Goal: Task Accomplishment & Management: Complete application form

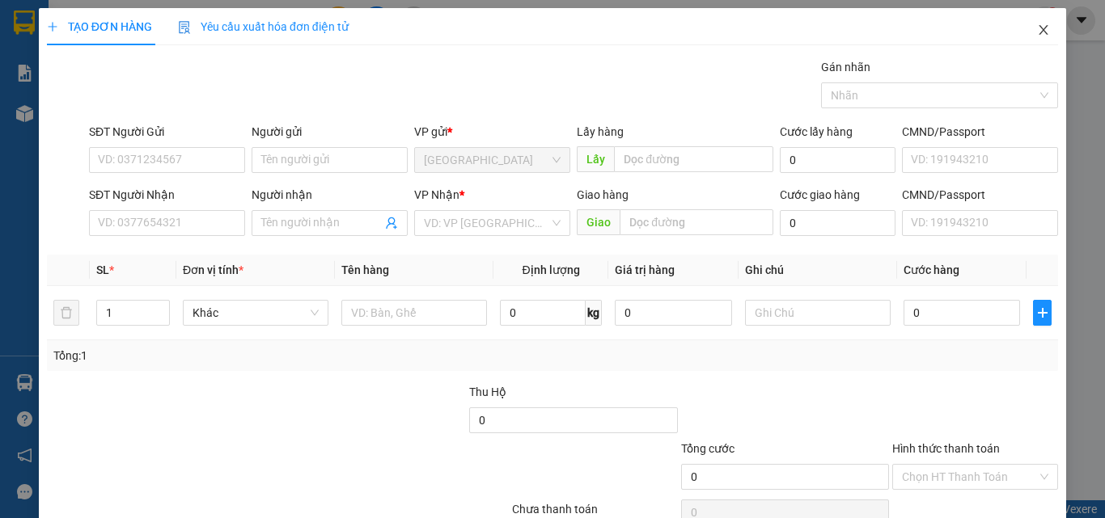
click at [1037, 29] on icon "close" at bounding box center [1043, 29] width 13 height 13
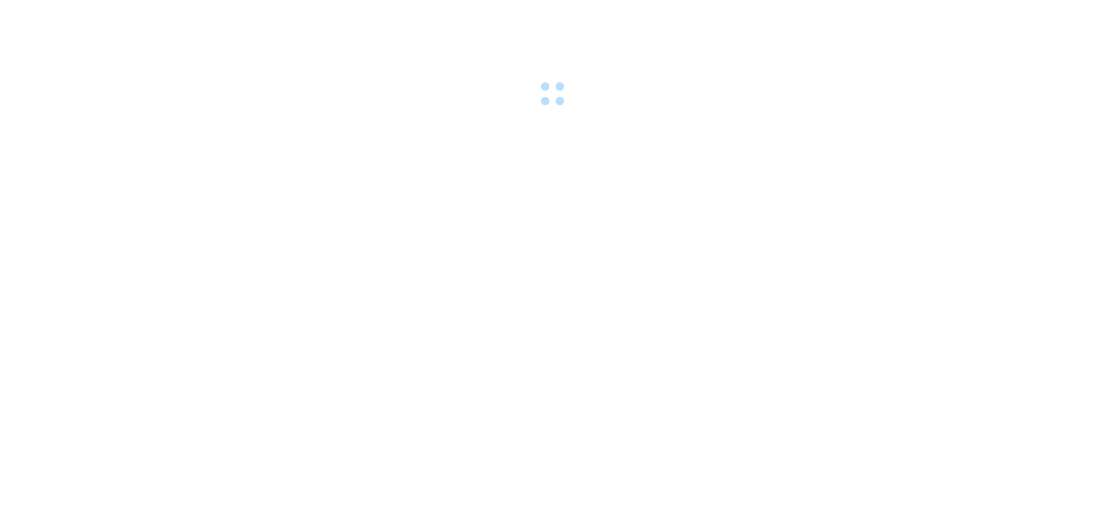
click at [979, 47] on div at bounding box center [552, 56] width 1105 height 112
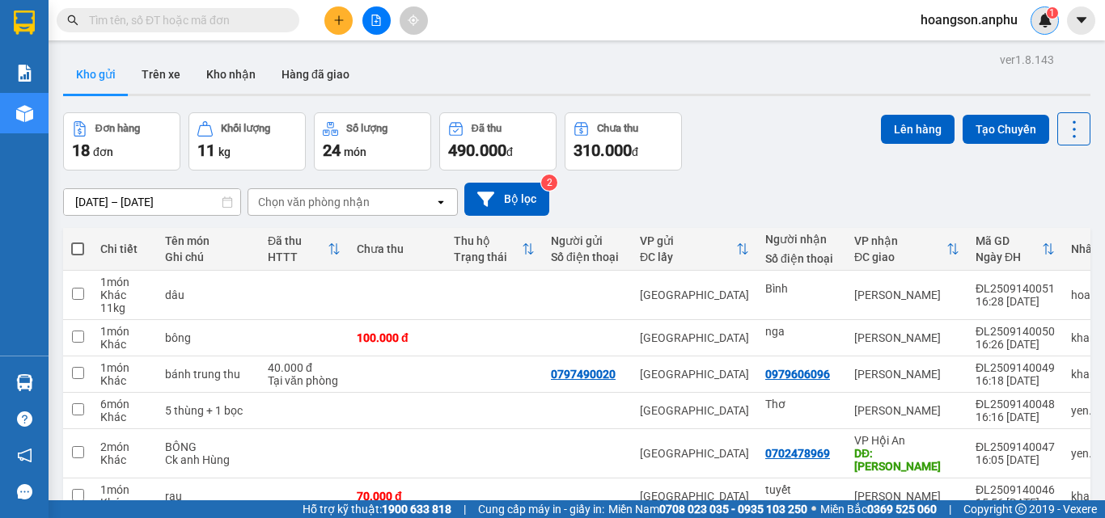
click at [1051, 26] on img at bounding box center [1045, 20] width 15 height 15
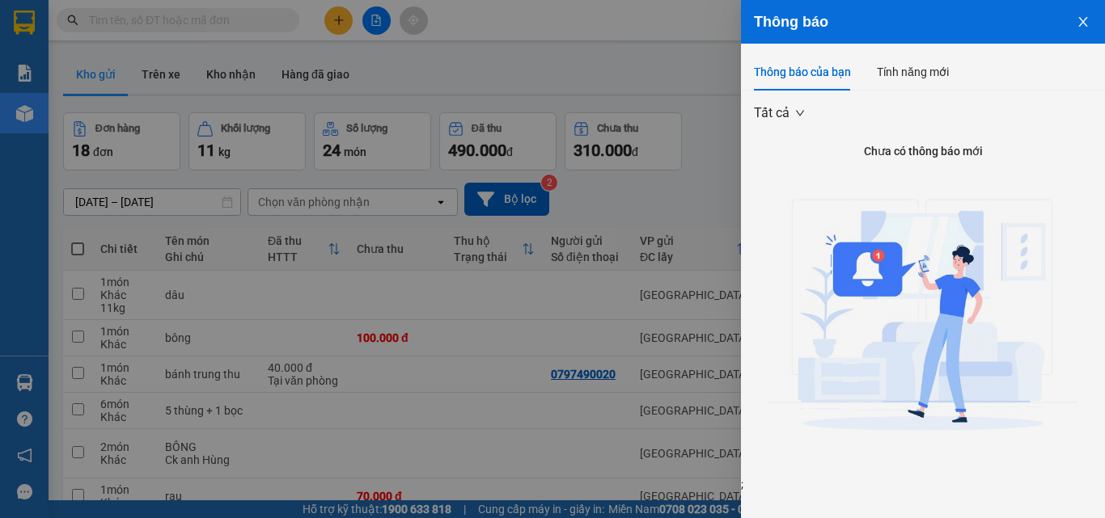
click at [634, 47] on div at bounding box center [552, 259] width 1105 height 518
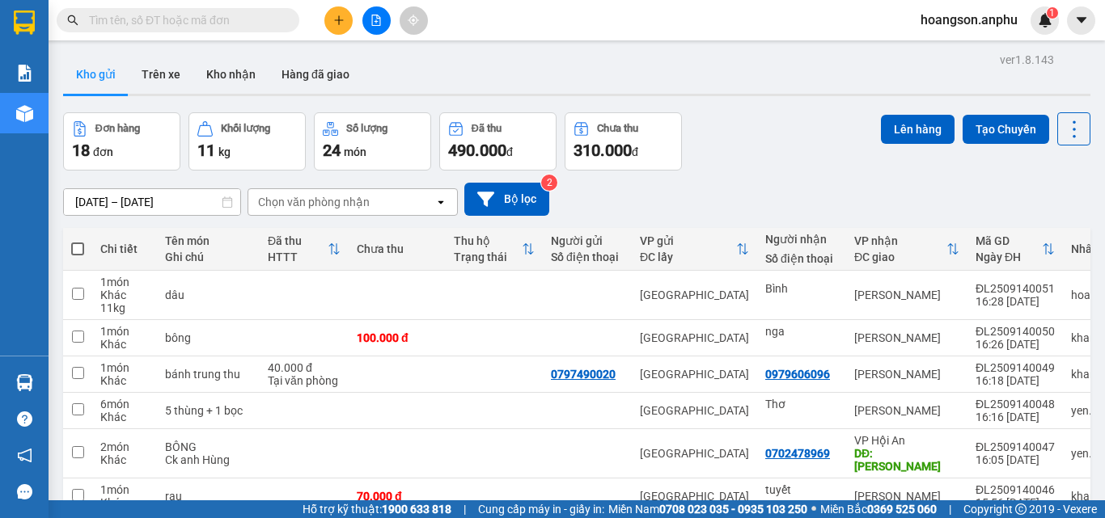
click at [963, 21] on span "hoangson.anphu" at bounding box center [968, 20] width 123 height 20
click at [964, 51] on span "Đăng xuất" at bounding box center [976, 50] width 89 height 18
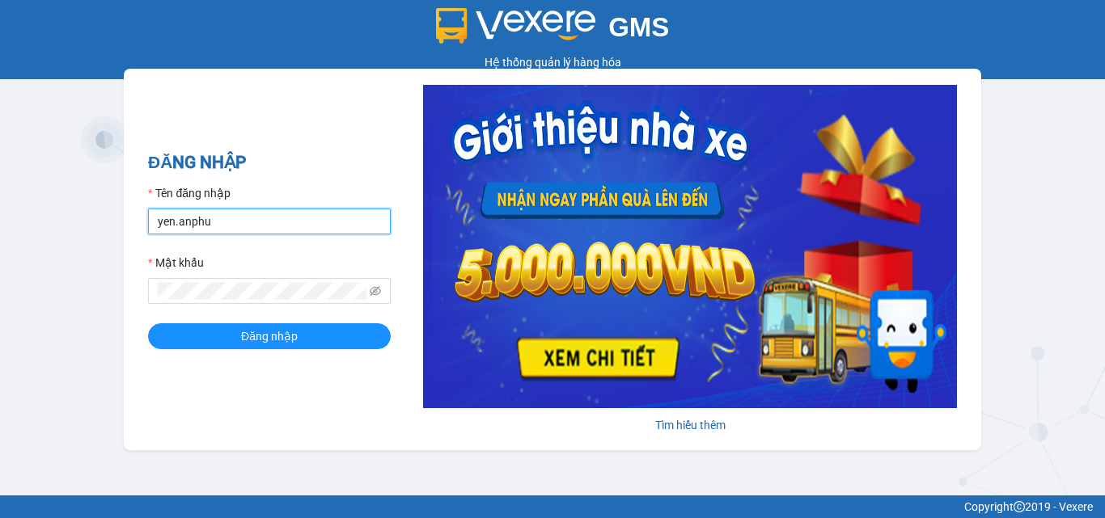
click at [175, 220] on input "yen.anphu" at bounding box center [269, 222] width 243 height 26
type input "quynhanh.anphu"
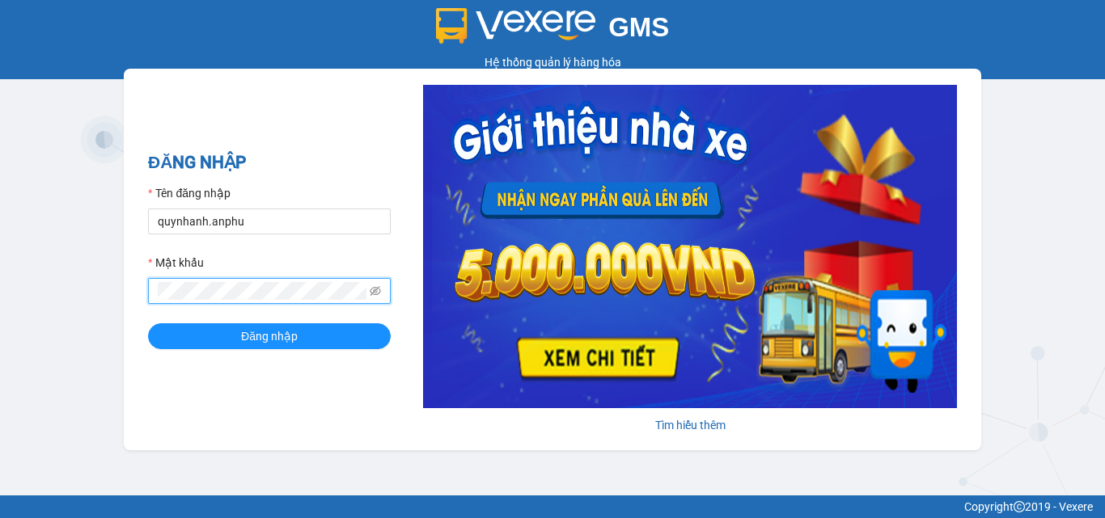
click at [93, 279] on div "GMS Hệ thống quản lý hàng hóa ĐĂNG NHẬP Tên đăng nhập quynhanh.anphu Mật khẩu Đ…" at bounding box center [552, 248] width 1105 height 496
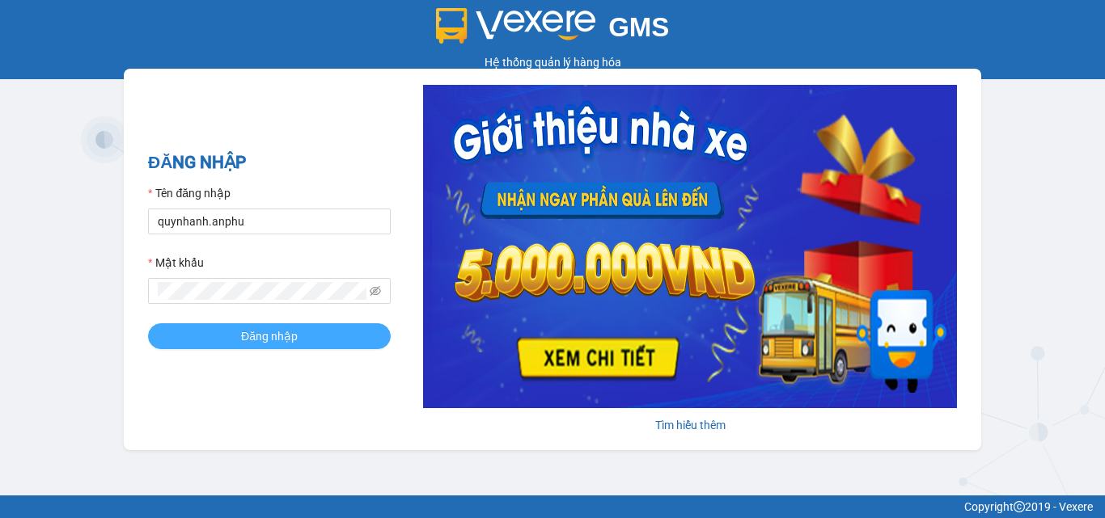
click at [248, 337] on span "Đăng nhập" at bounding box center [269, 337] width 57 height 18
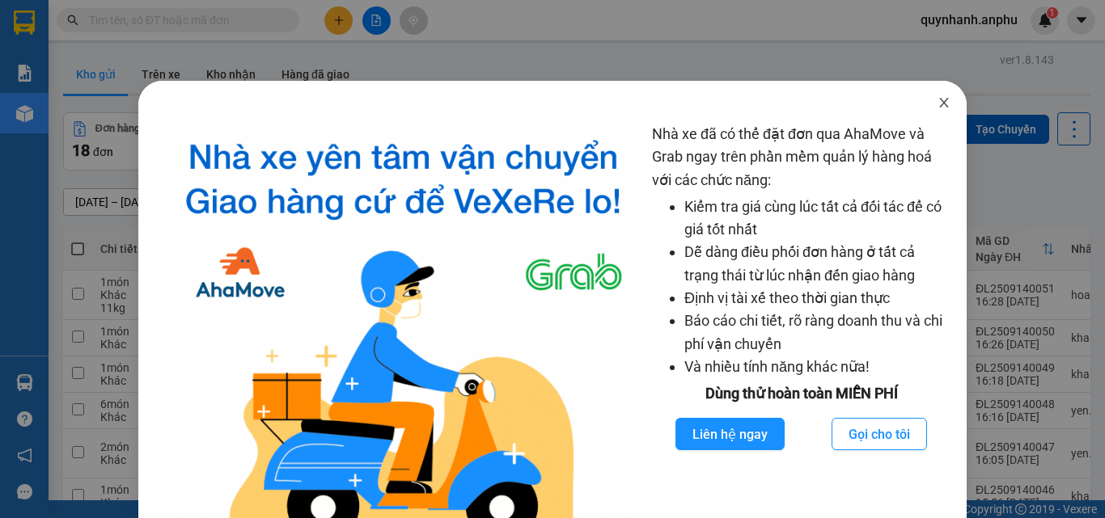
click at [937, 100] on icon "close" at bounding box center [943, 102] width 13 height 13
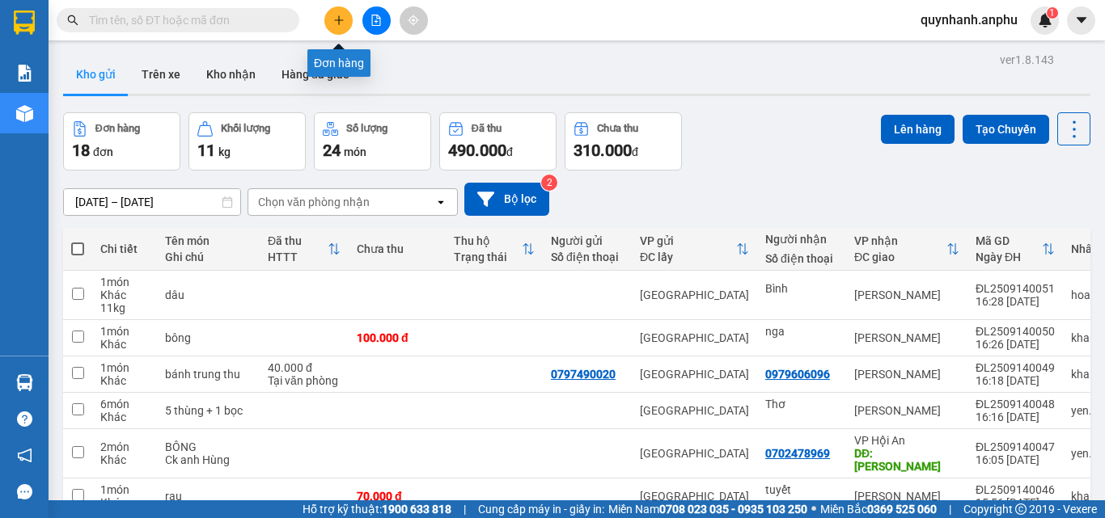
click at [339, 20] on icon "plus" at bounding box center [338, 19] width 9 height 1
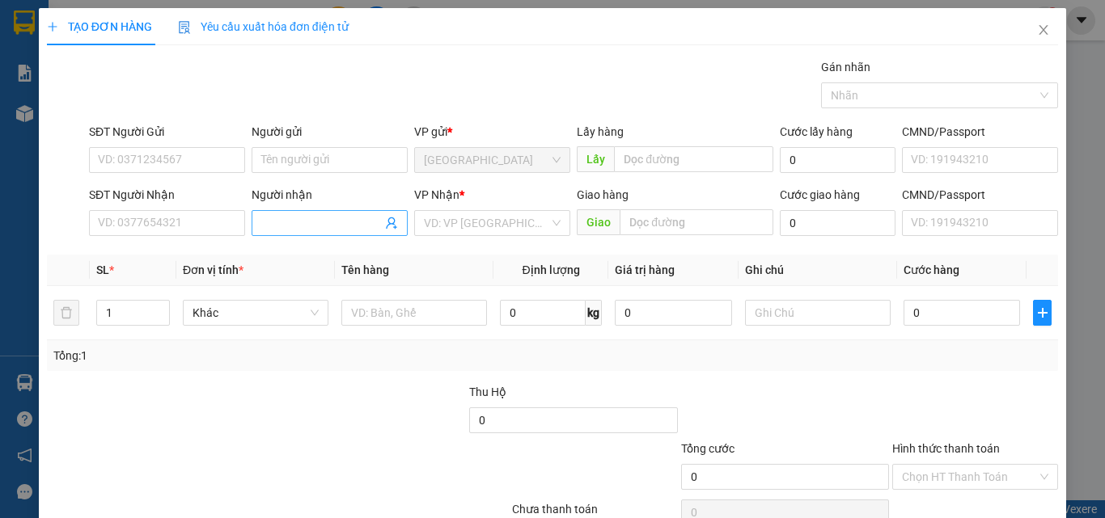
click at [334, 218] on input "Người nhận" at bounding box center [321, 223] width 121 height 18
type input "bà 5"
click at [459, 223] on input "search" at bounding box center [486, 223] width 125 height 24
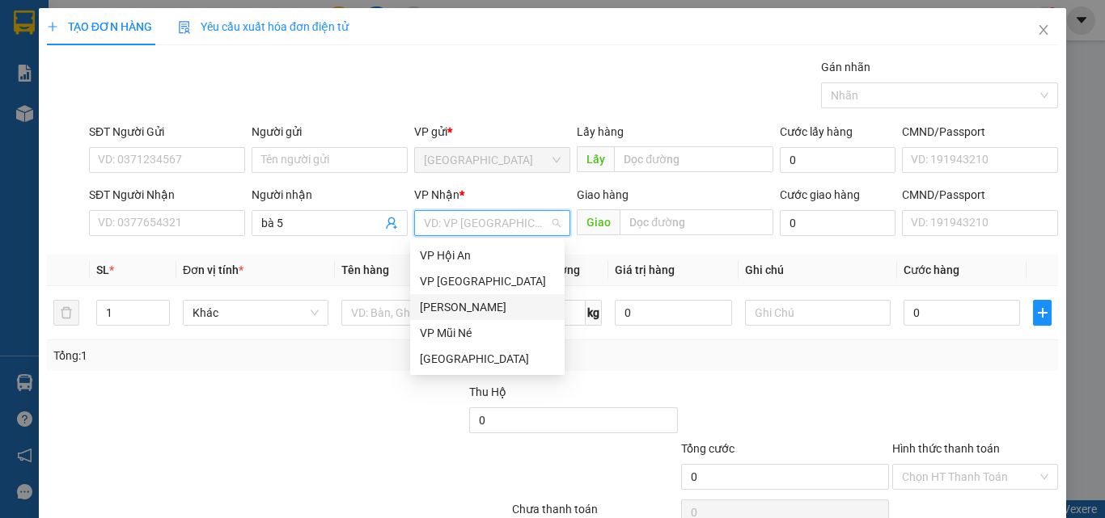
click at [450, 314] on div "[PERSON_NAME]" at bounding box center [487, 307] width 135 height 18
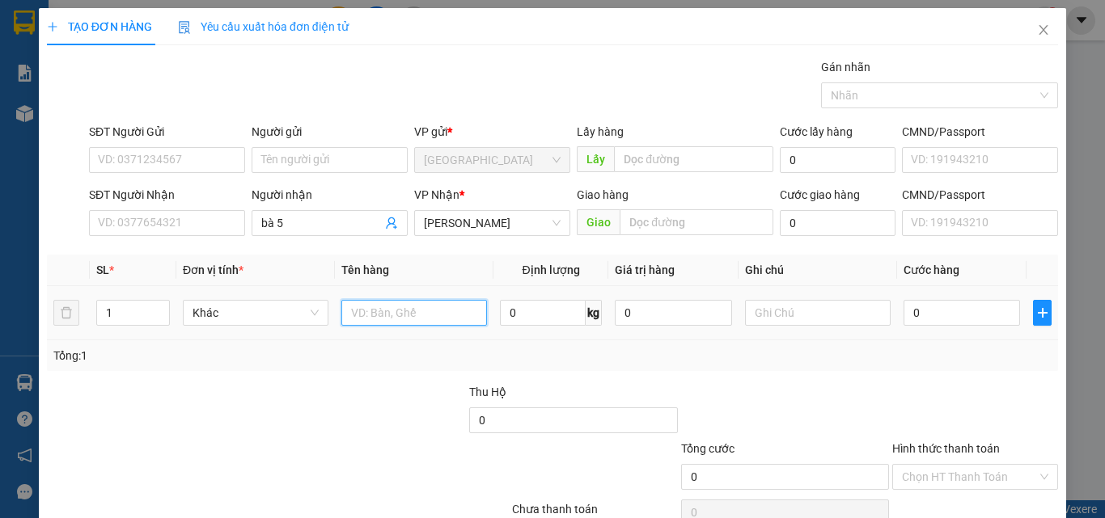
click at [391, 315] on input "text" at bounding box center [414, 313] width 146 height 26
type input "két"
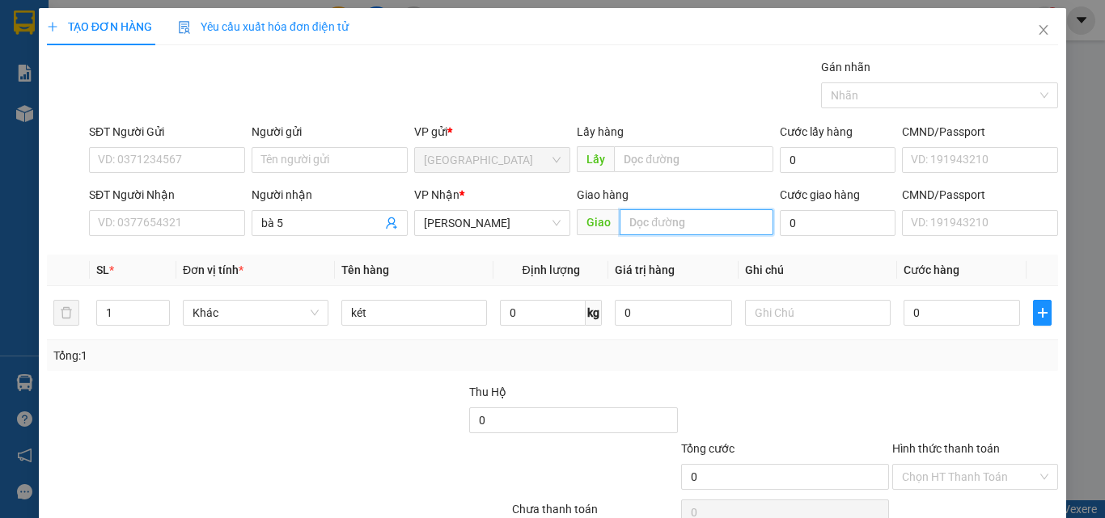
click at [681, 221] on input "text" at bounding box center [696, 222] width 154 height 26
type input "cầu ông tằm"
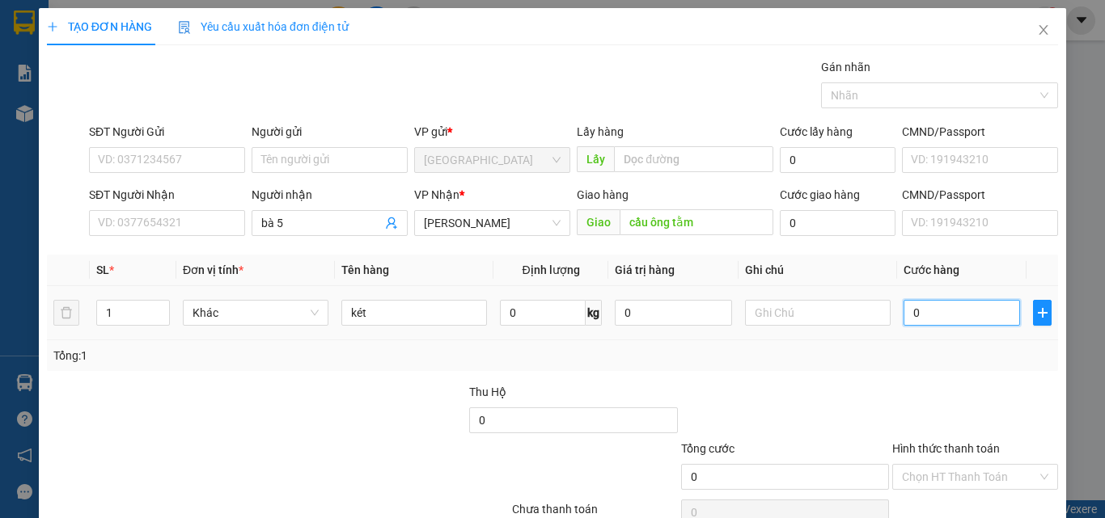
click at [924, 309] on input "0" at bounding box center [961, 313] width 116 height 26
type input "7"
type input "75"
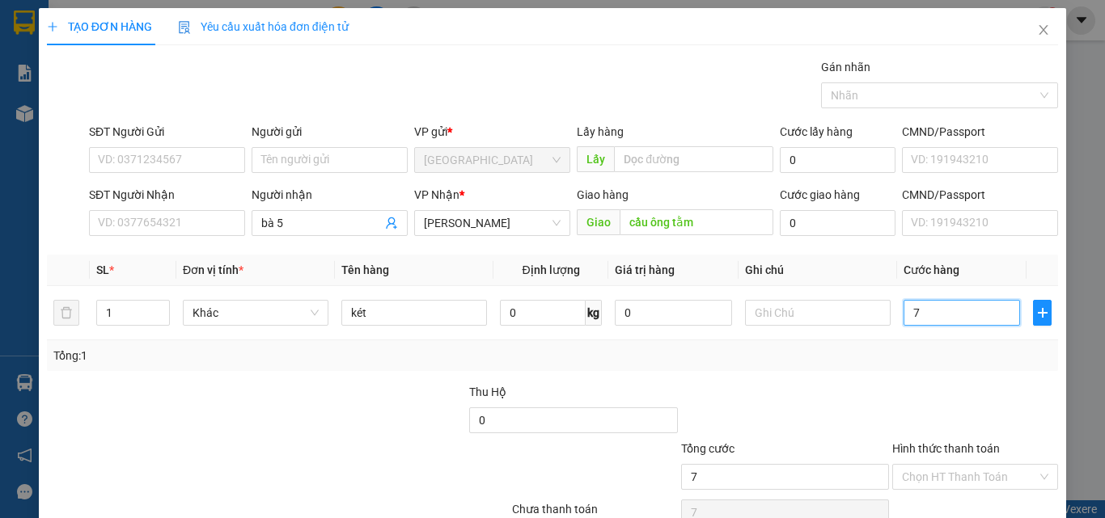
type input "75"
type input "75.000"
click at [943, 470] on input "Hình thức thanh toán" at bounding box center [969, 477] width 135 height 24
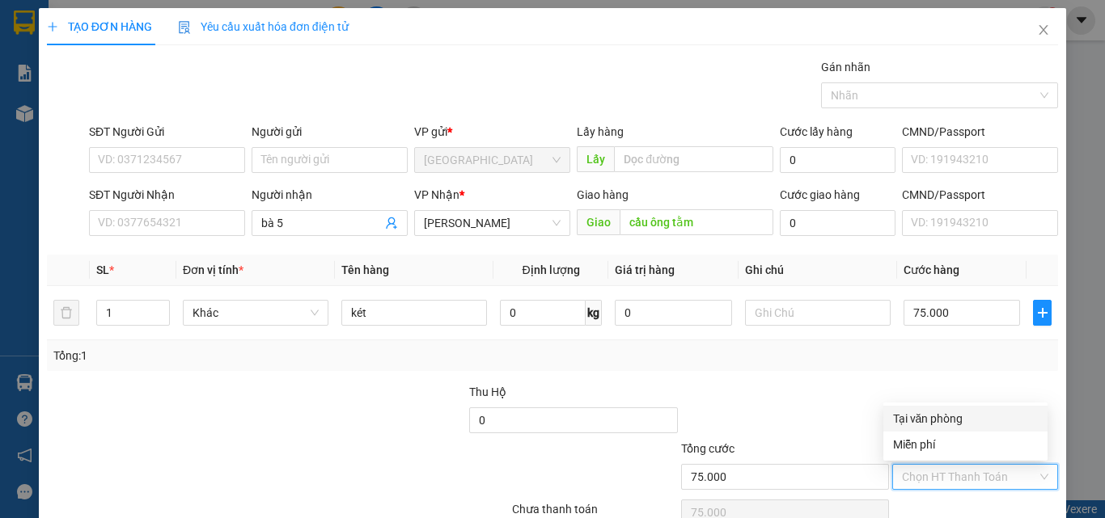
click at [919, 425] on div "Tại văn phòng" at bounding box center [965, 419] width 145 height 18
type input "0"
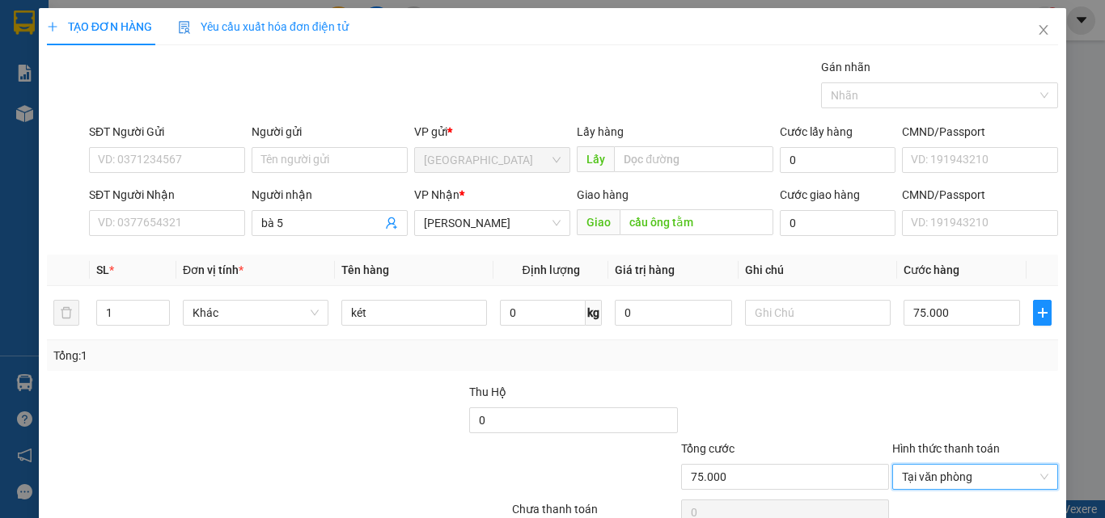
scroll to position [80, 0]
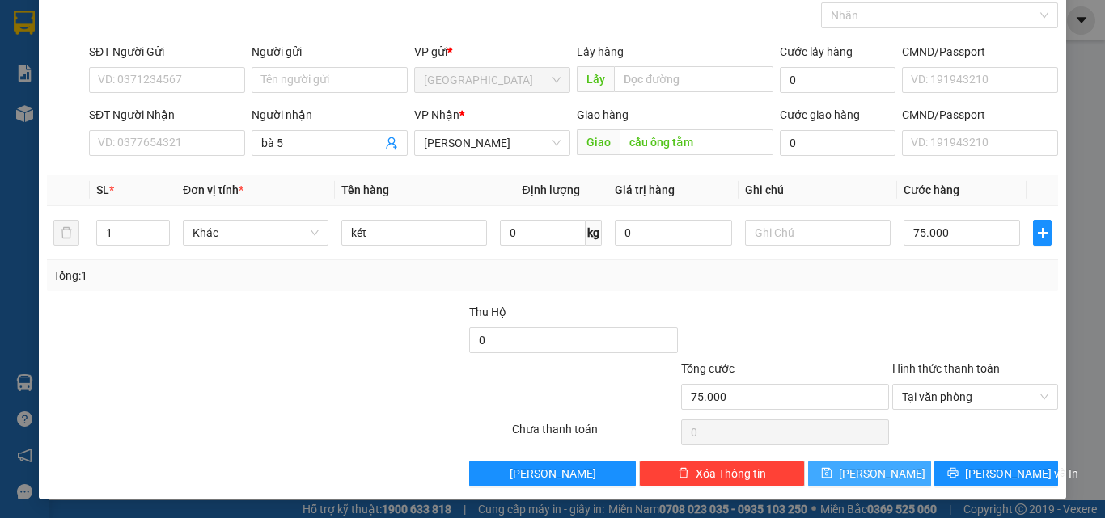
click at [877, 471] on span "[PERSON_NAME]" at bounding box center [882, 474] width 87 height 18
type input "0"
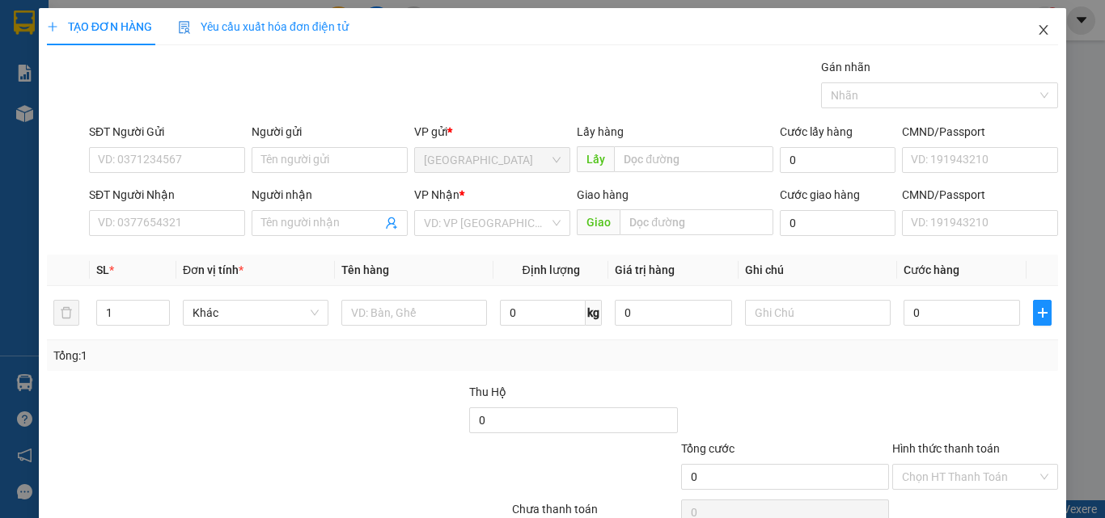
click at [1037, 28] on icon "close" at bounding box center [1043, 29] width 13 height 13
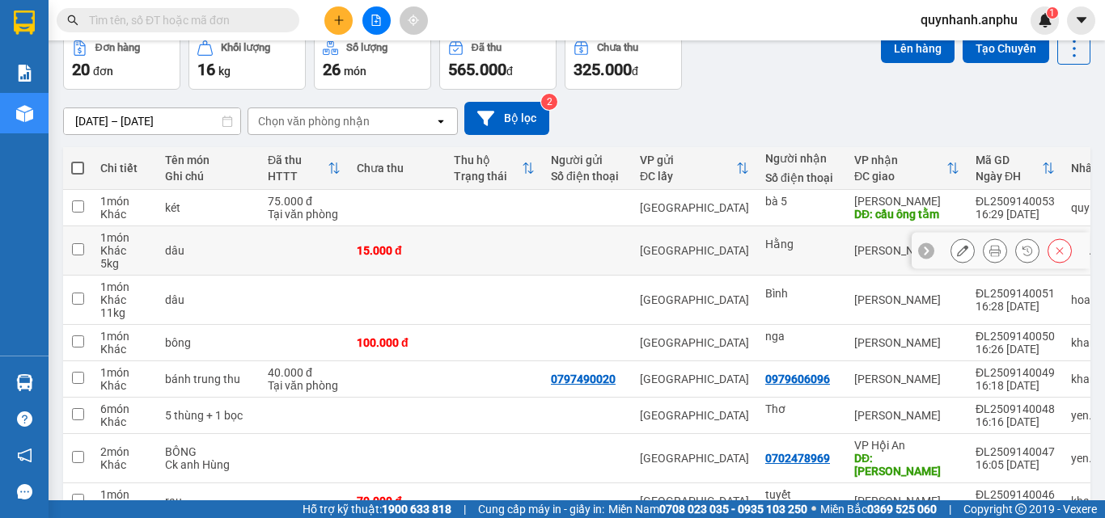
scroll to position [162, 0]
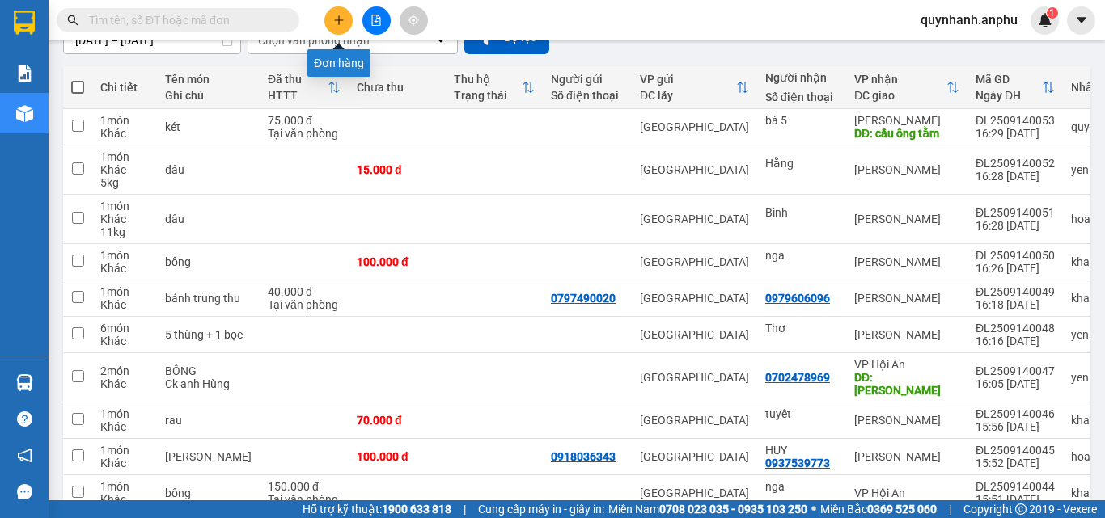
click at [345, 23] on button at bounding box center [338, 20] width 28 height 28
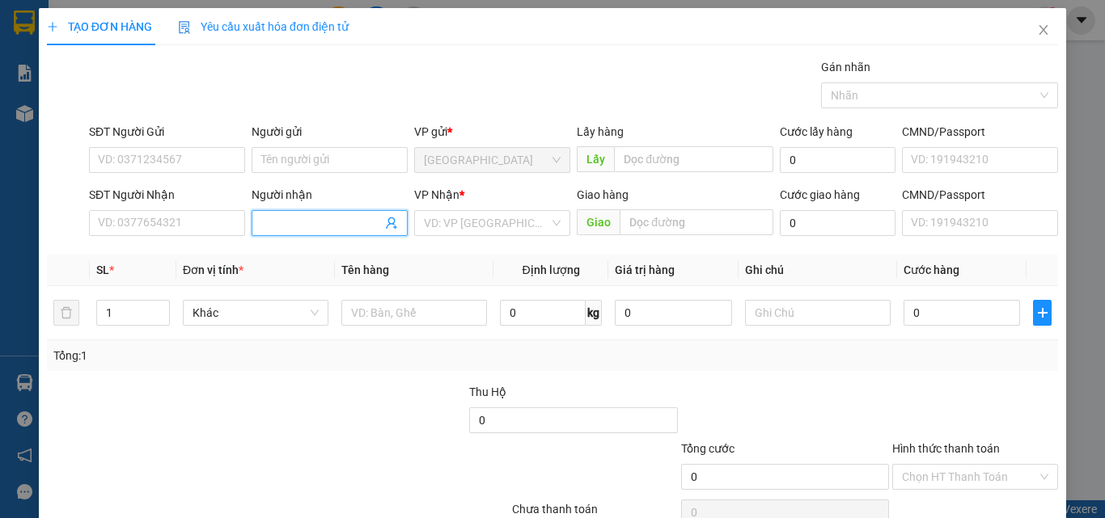
click at [319, 218] on input "Người nhận" at bounding box center [321, 223] width 121 height 18
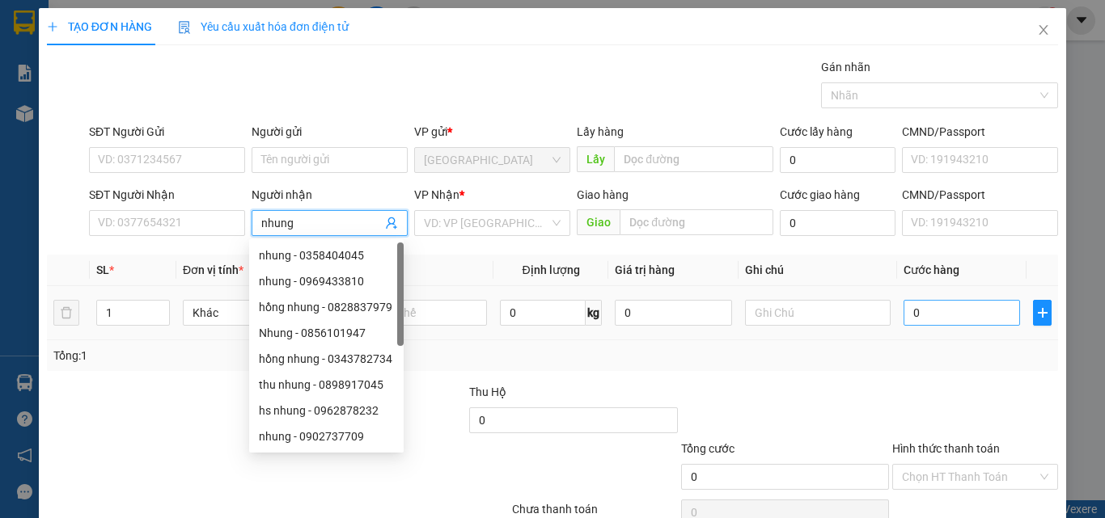
type input "nhung"
click at [953, 318] on input "0" at bounding box center [961, 313] width 116 height 26
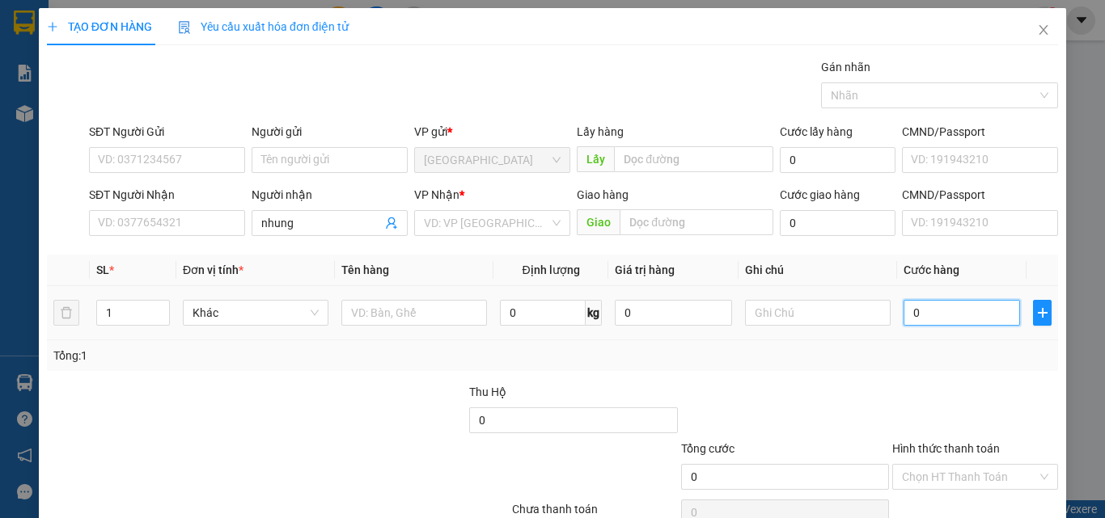
type input "5"
type input "50"
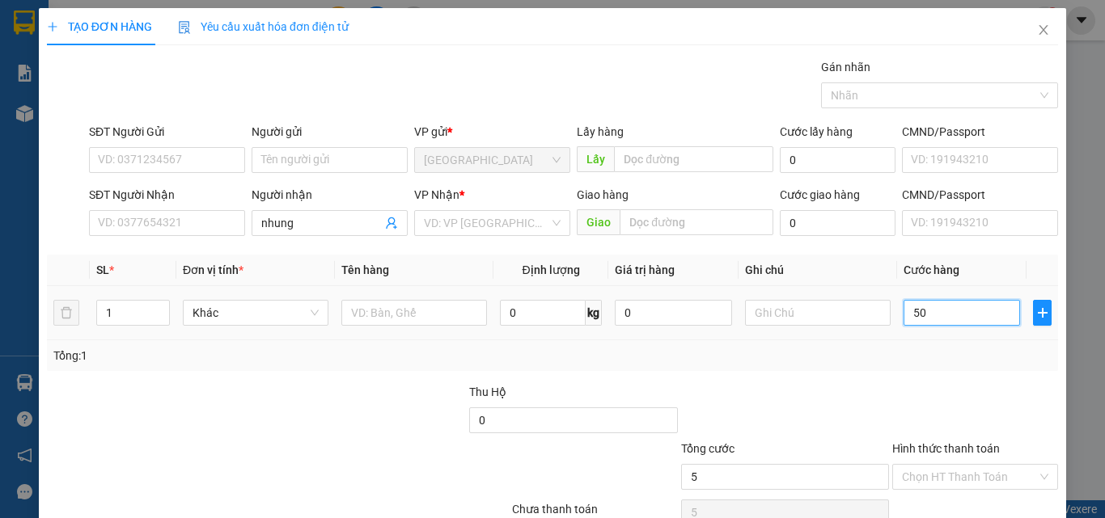
type input "50"
type input "50.000"
click at [380, 318] on input "text" at bounding box center [414, 313] width 146 height 26
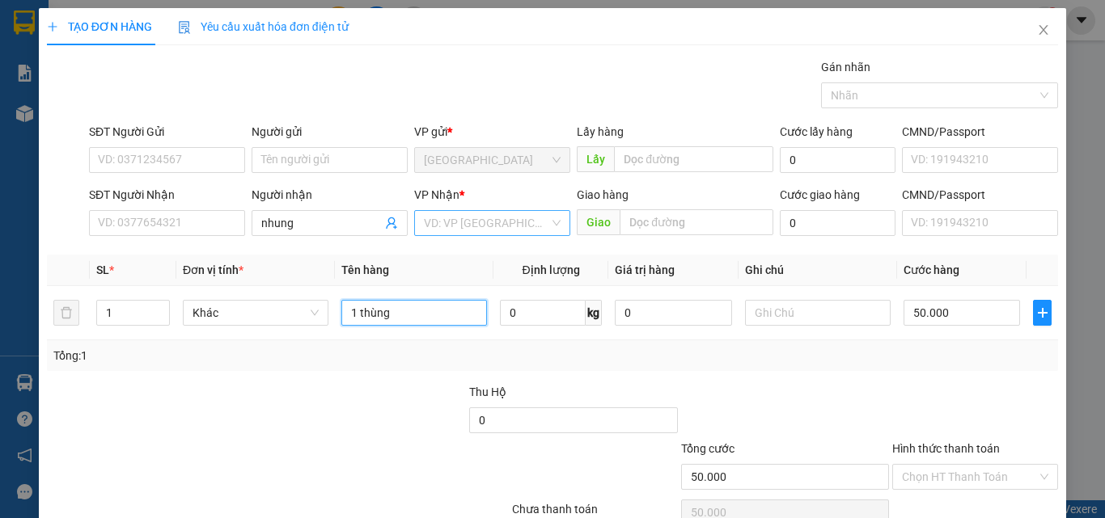
type input "1 thùng"
click at [448, 226] on input "search" at bounding box center [486, 223] width 125 height 24
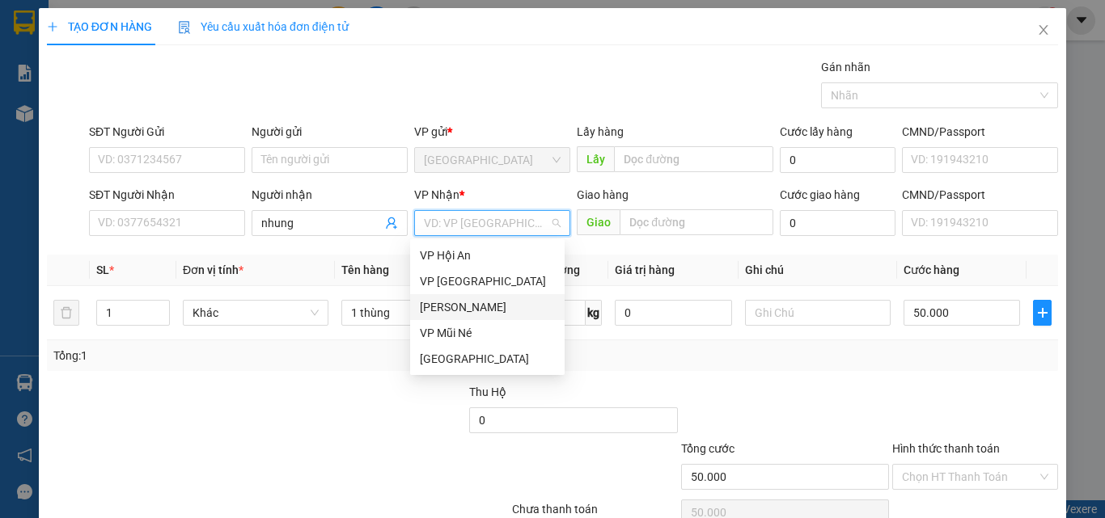
click at [463, 304] on div "[PERSON_NAME]" at bounding box center [487, 307] width 135 height 18
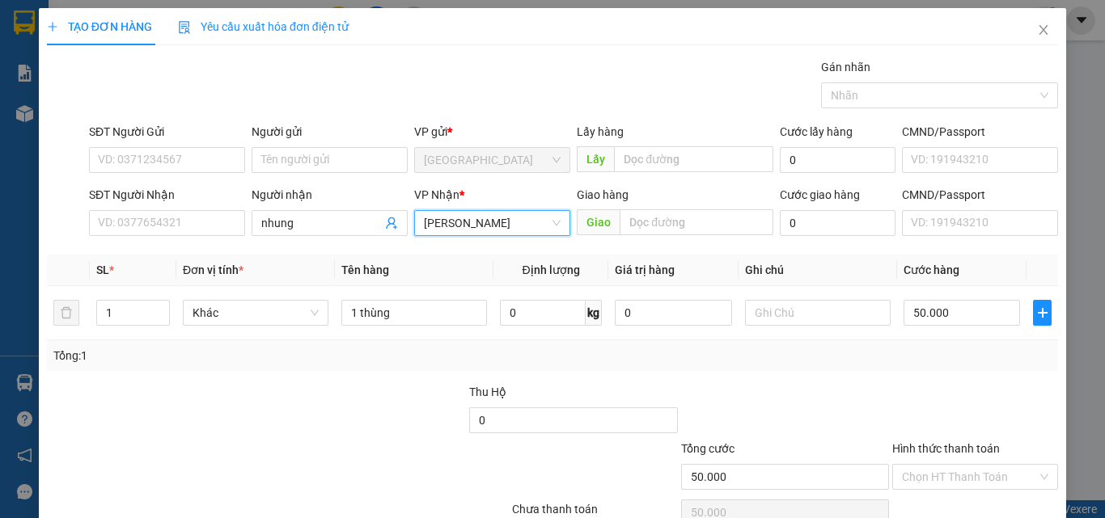
scroll to position [80, 0]
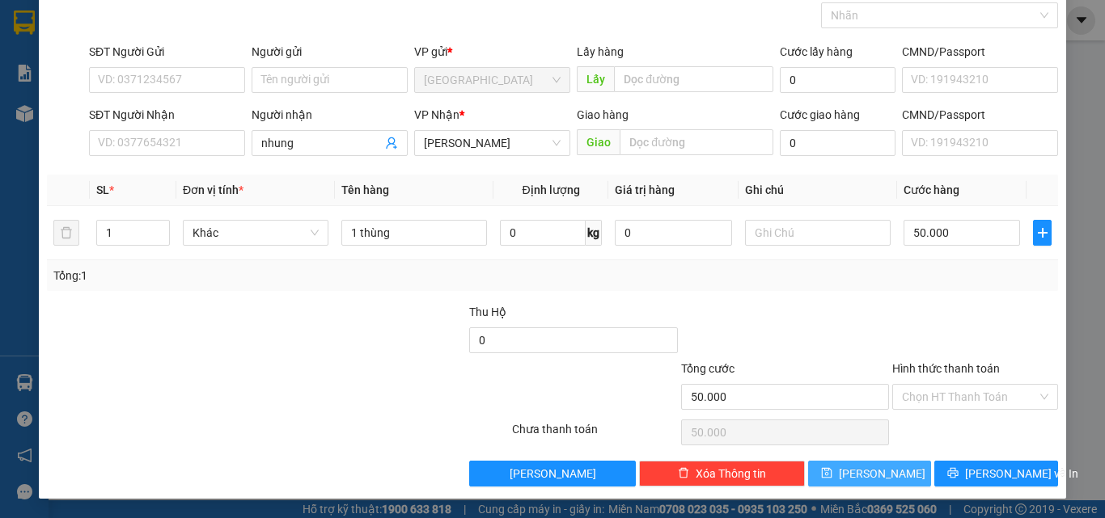
click at [856, 474] on button "[PERSON_NAME]" at bounding box center [870, 474] width 124 height 26
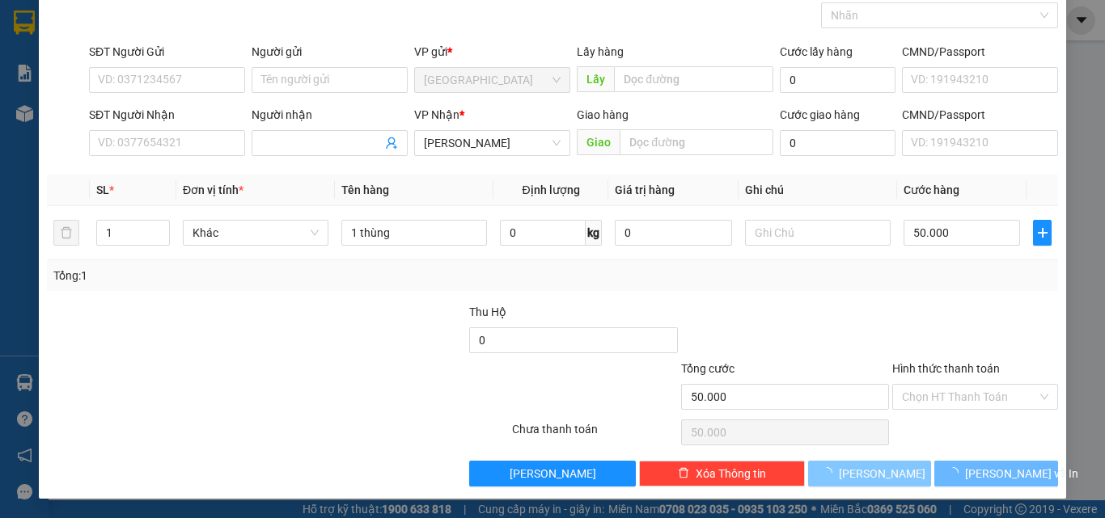
type input "0"
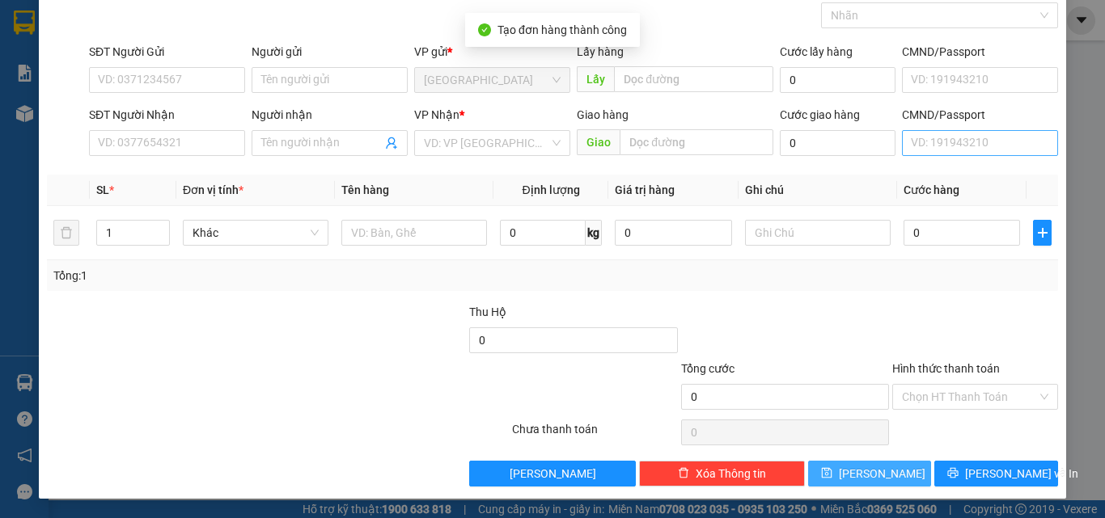
scroll to position [0, 0]
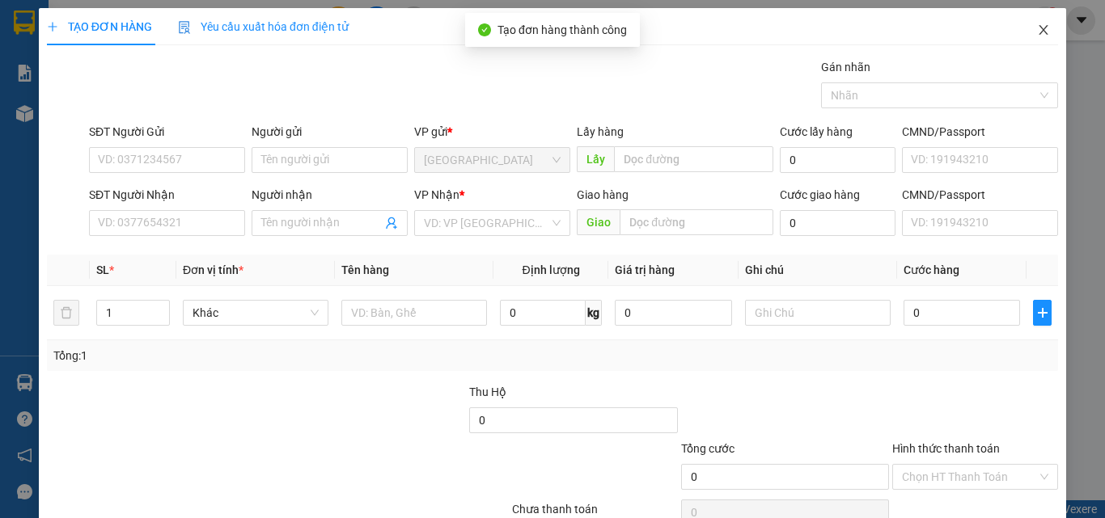
click at [1037, 32] on icon "close" at bounding box center [1043, 29] width 13 height 13
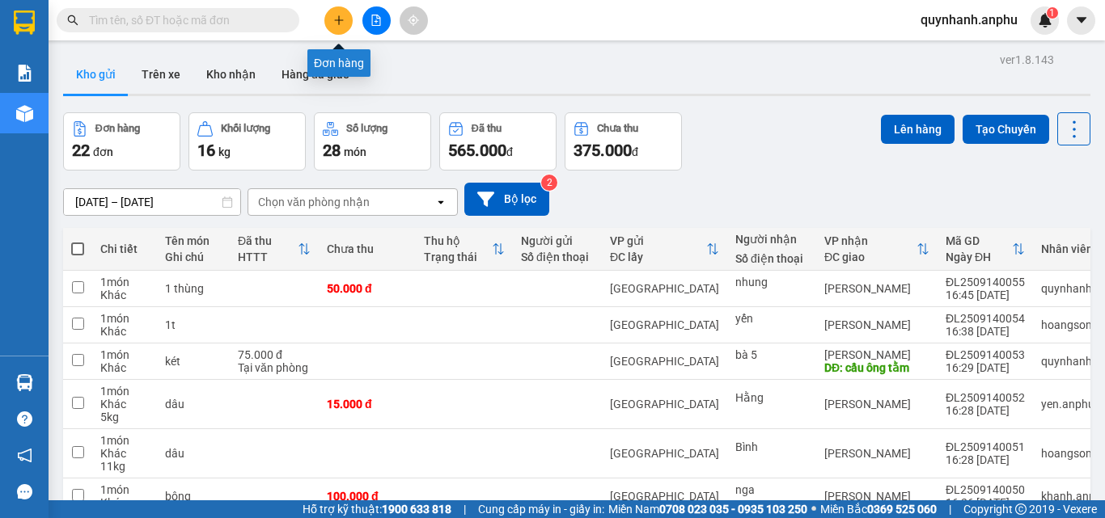
click at [335, 22] on icon "plus" at bounding box center [338, 20] width 11 height 11
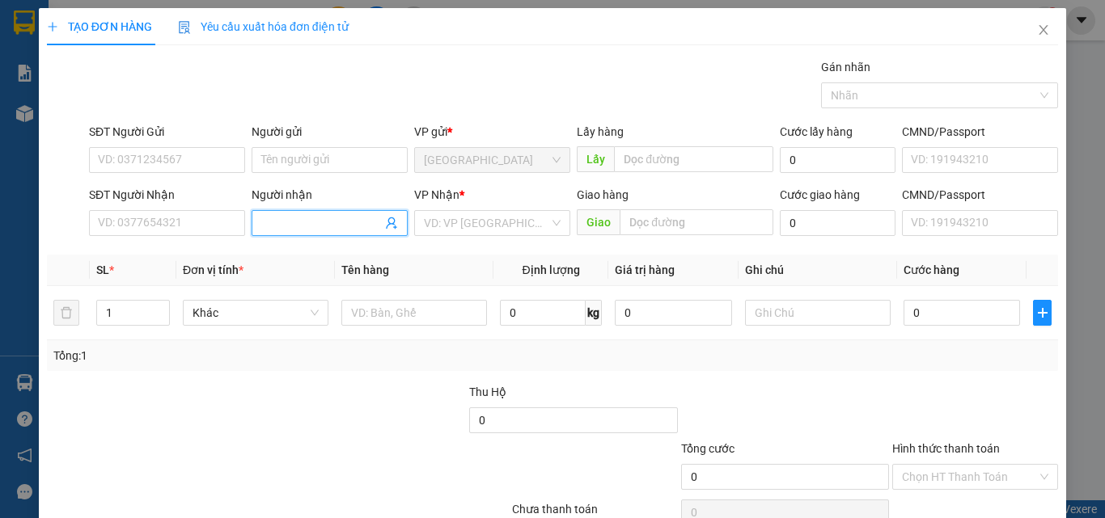
click at [332, 218] on input "Người nhận" at bounding box center [321, 223] width 121 height 18
type input "u"
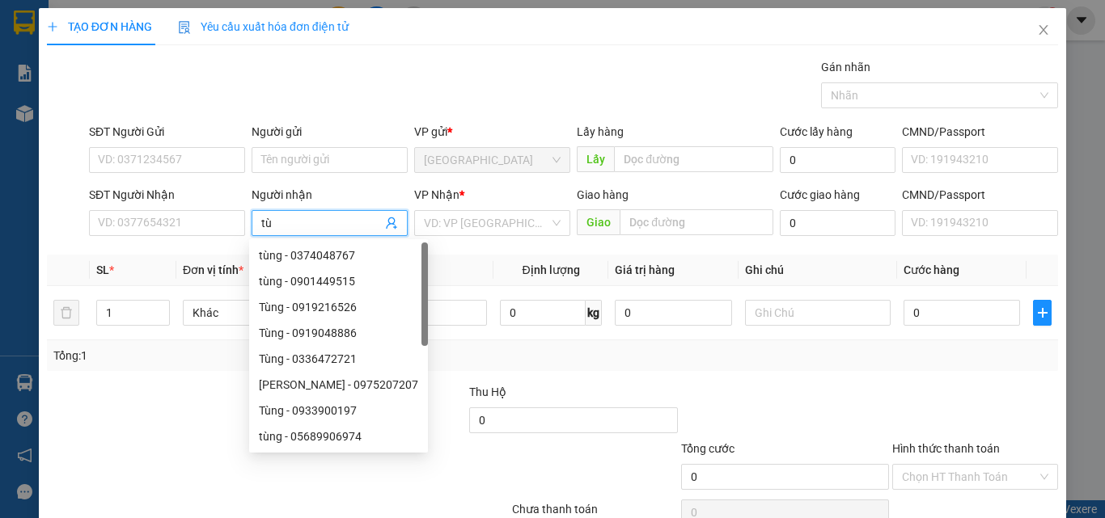
type input "t"
click at [1037, 35] on icon "close" at bounding box center [1043, 29] width 13 height 13
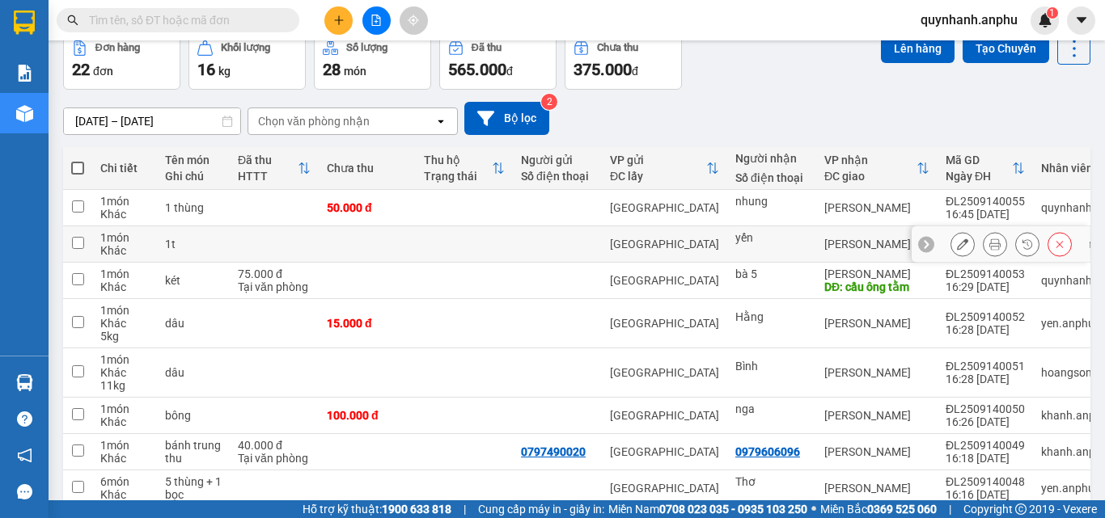
scroll to position [162, 0]
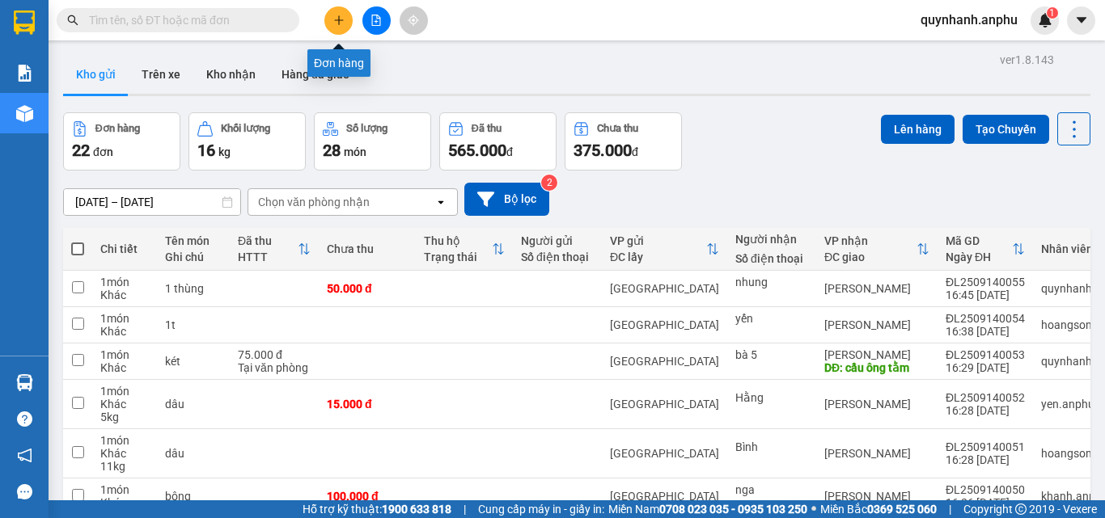
click at [334, 23] on icon "plus" at bounding box center [338, 20] width 11 height 11
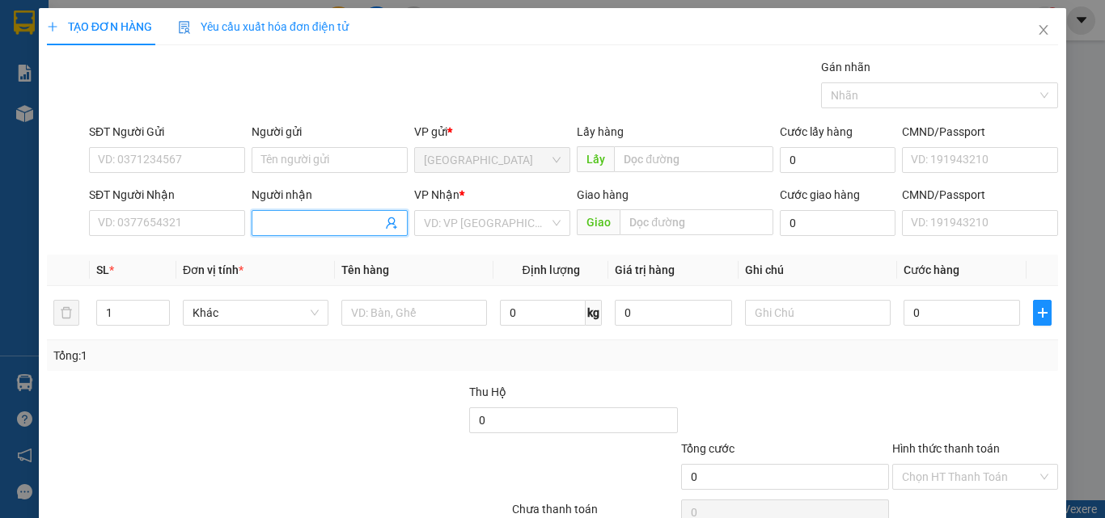
click at [319, 222] on input "Người nhận" at bounding box center [321, 223] width 121 height 18
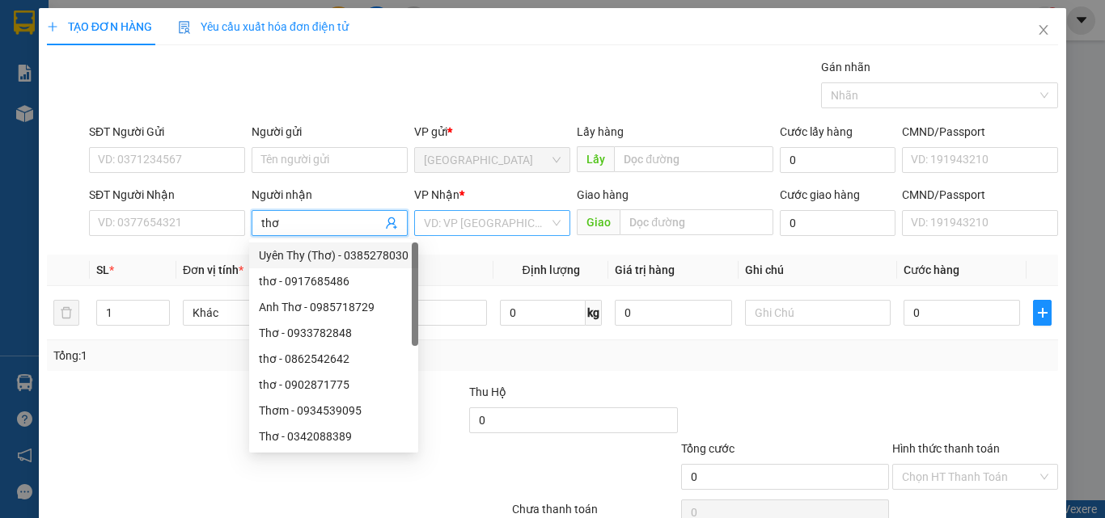
type input "thơ"
click at [442, 223] on input "search" at bounding box center [486, 223] width 125 height 24
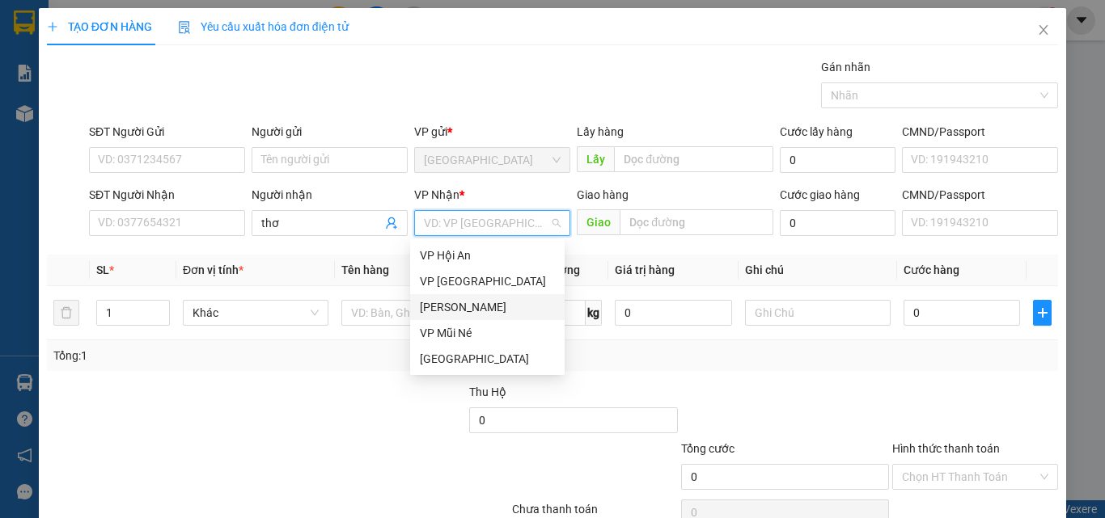
click at [455, 311] on div "[PERSON_NAME]" at bounding box center [487, 307] width 135 height 18
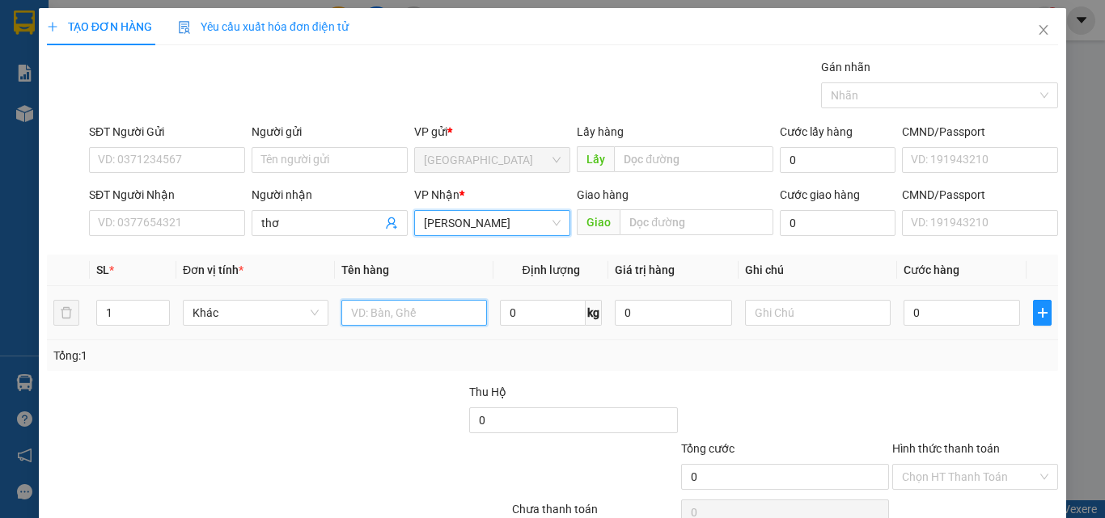
click at [412, 313] on input "text" at bounding box center [414, 313] width 146 height 26
type input "dâu"
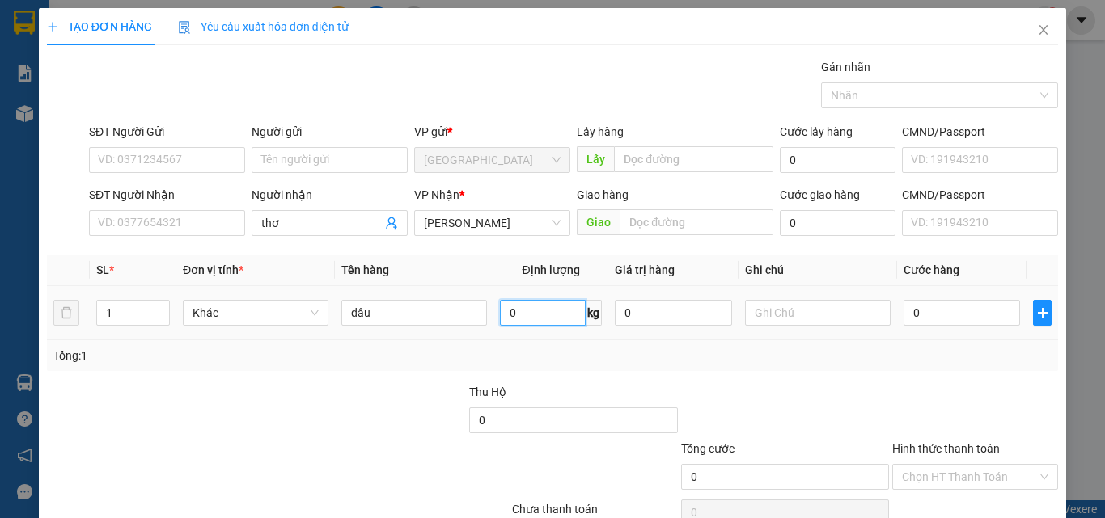
click at [548, 315] on input "0" at bounding box center [543, 313] width 86 height 26
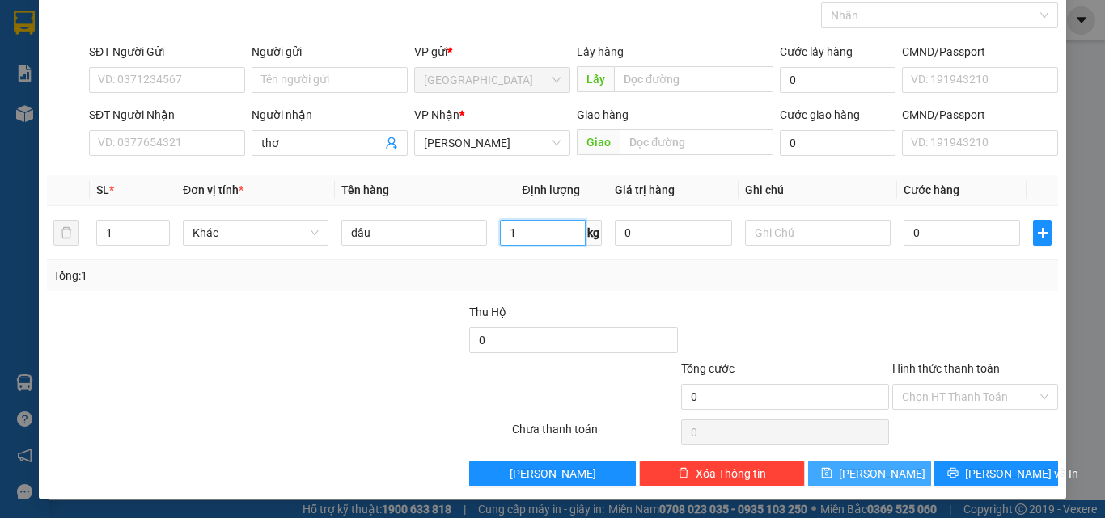
type input "1"
click at [893, 475] on button "[PERSON_NAME]" at bounding box center [870, 474] width 124 height 26
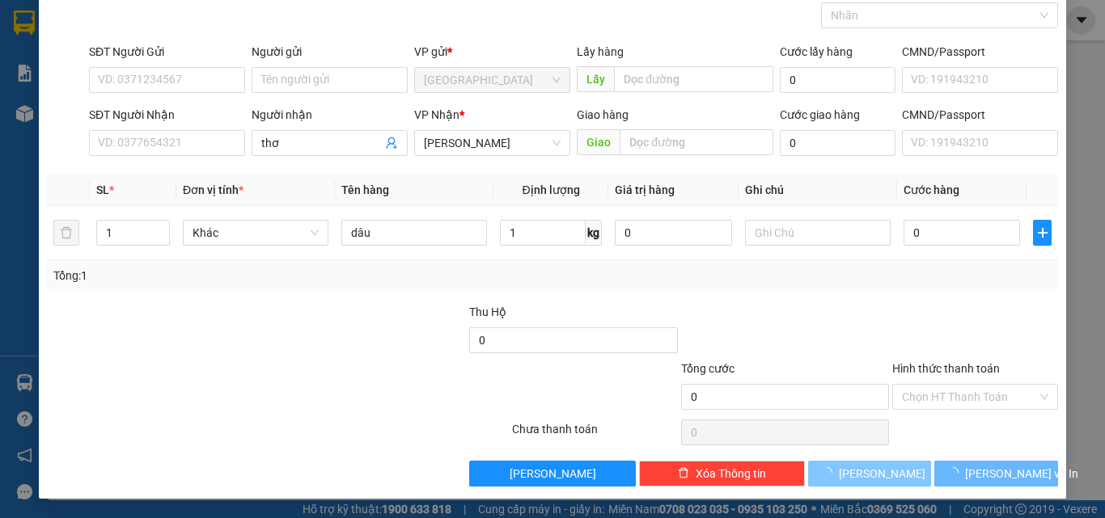
type input "0"
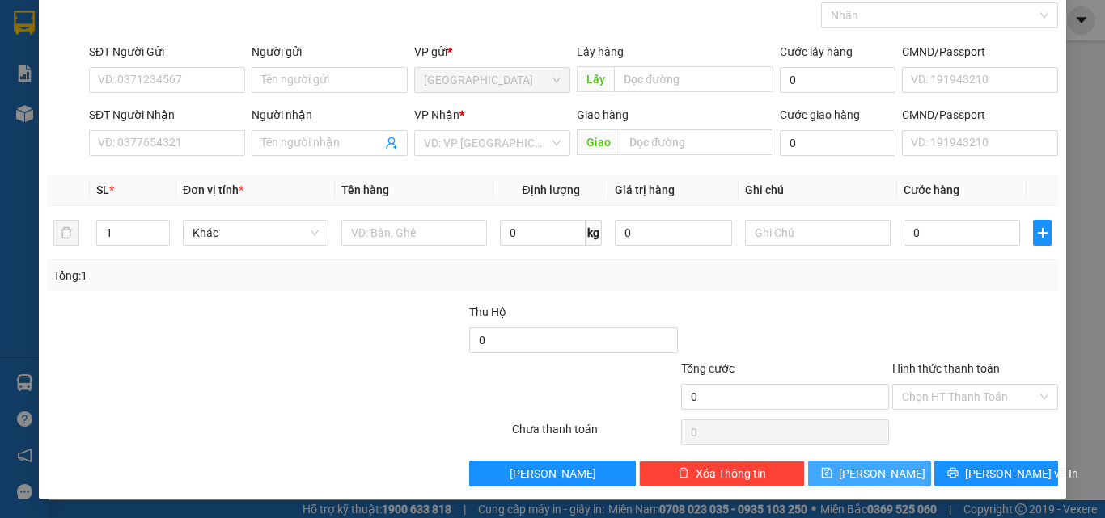
scroll to position [0, 0]
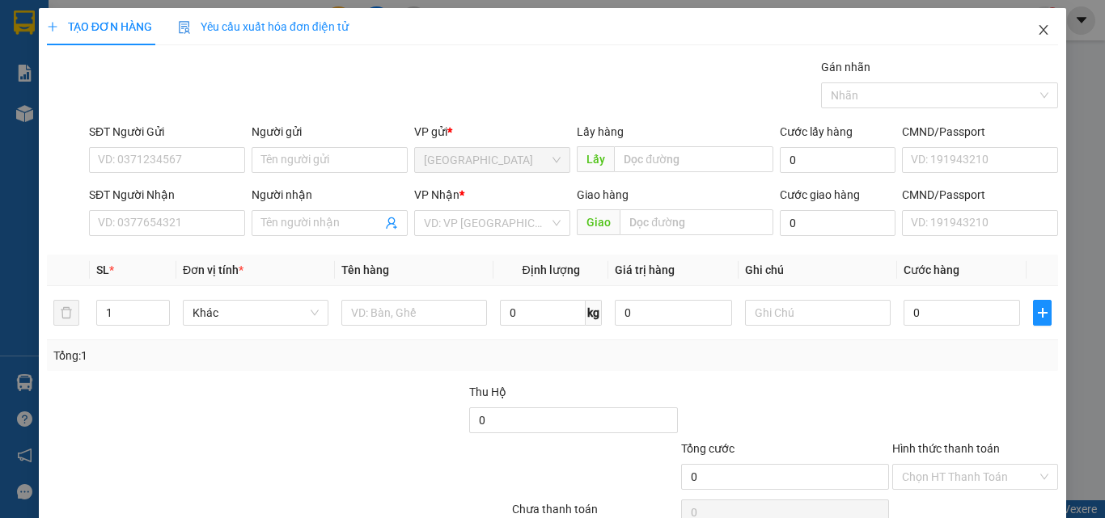
click at [1039, 35] on icon "close" at bounding box center [1043, 30] width 9 height 10
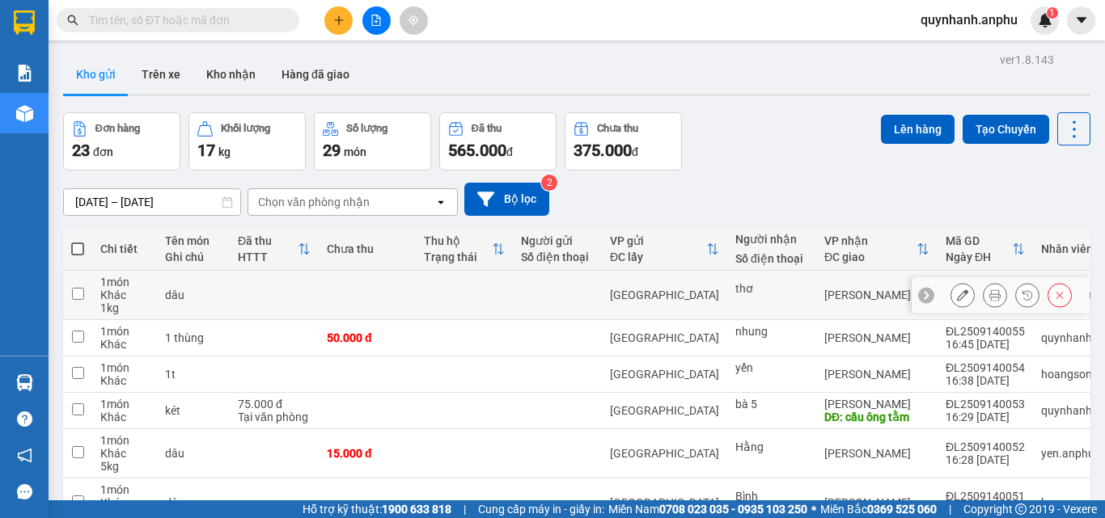
scroll to position [162, 0]
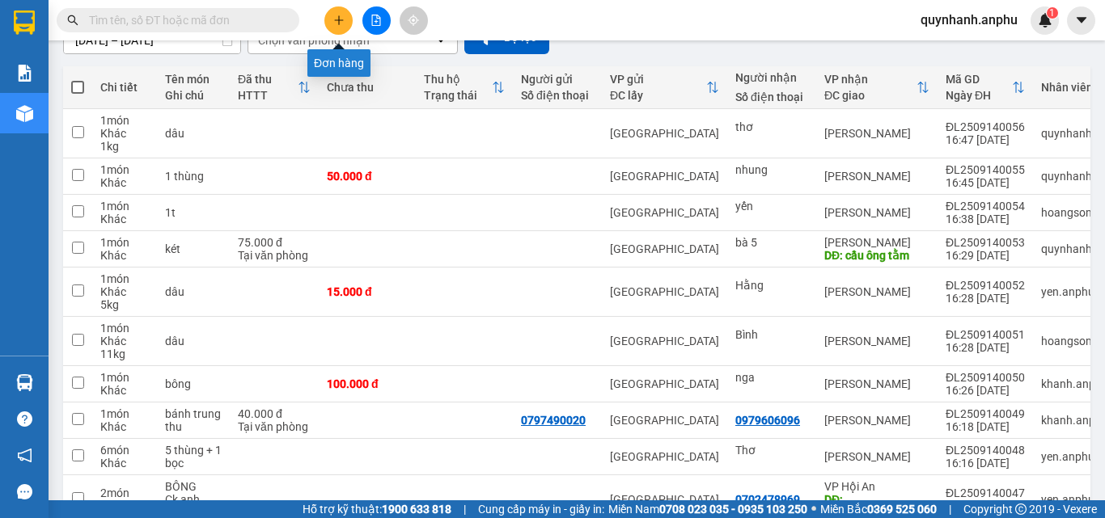
click at [333, 15] on icon "plus" at bounding box center [338, 20] width 11 height 11
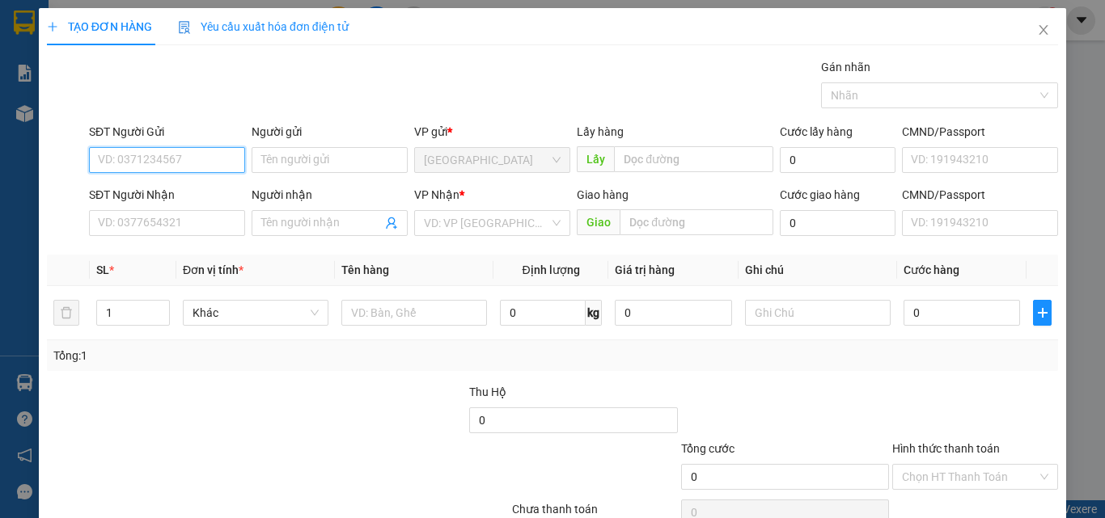
click at [193, 162] on input "SĐT Người Gửi" at bounding box center [167, 160] width 156 height 26
click at [198, 159] on input "SĐT Người Gửi" at bounding box center [167, 160] width 156 height 26
type input "0372926336"
click at [130, 188] on div "0372926336" at bounding box center [165, 193] width 135 height 18
type input "0329115868"
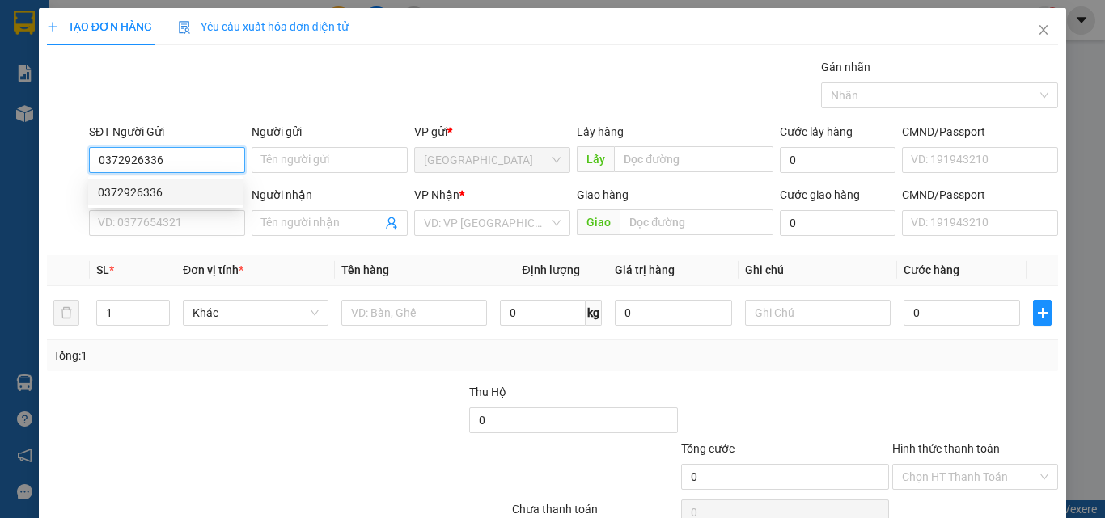
type input "MN"
type input "40.000"
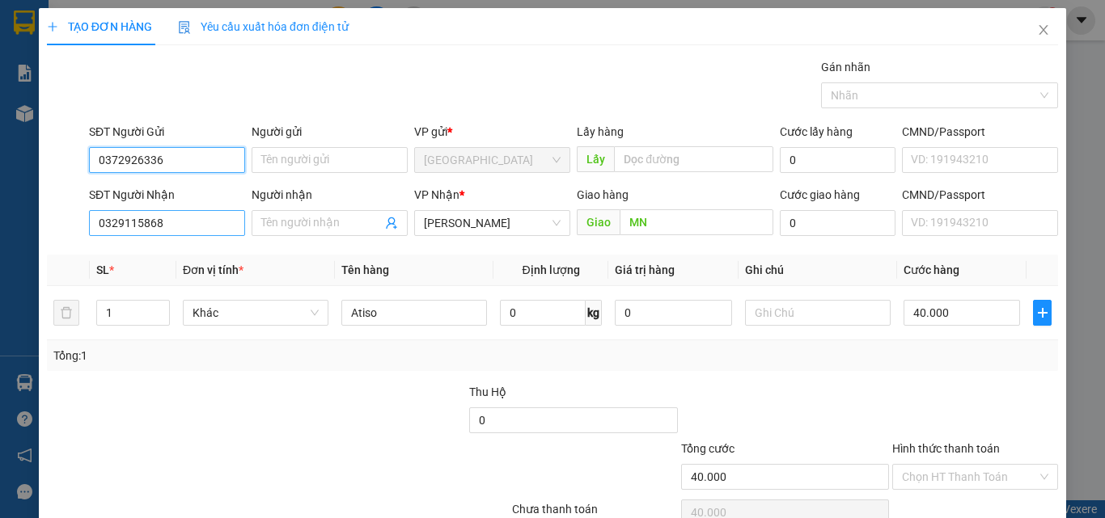
type input "0372926336"
click at [179, 226] on input "0329115868" at bounding box center [167, 223] width 156 height 26
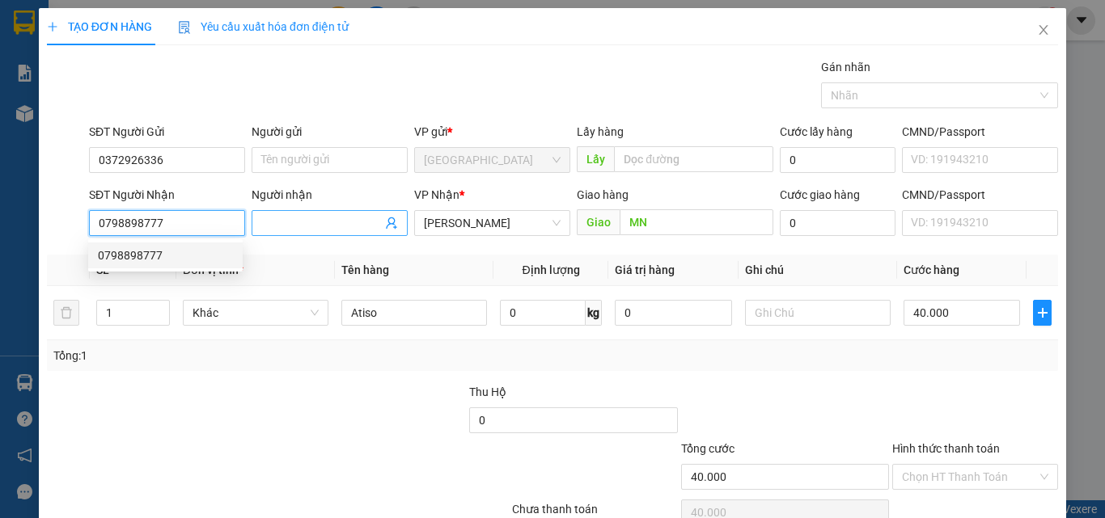
type input "0798898777"
click at [268, 223] on input "Người nhận" at bounding box center [321, 223] width 121 height 18
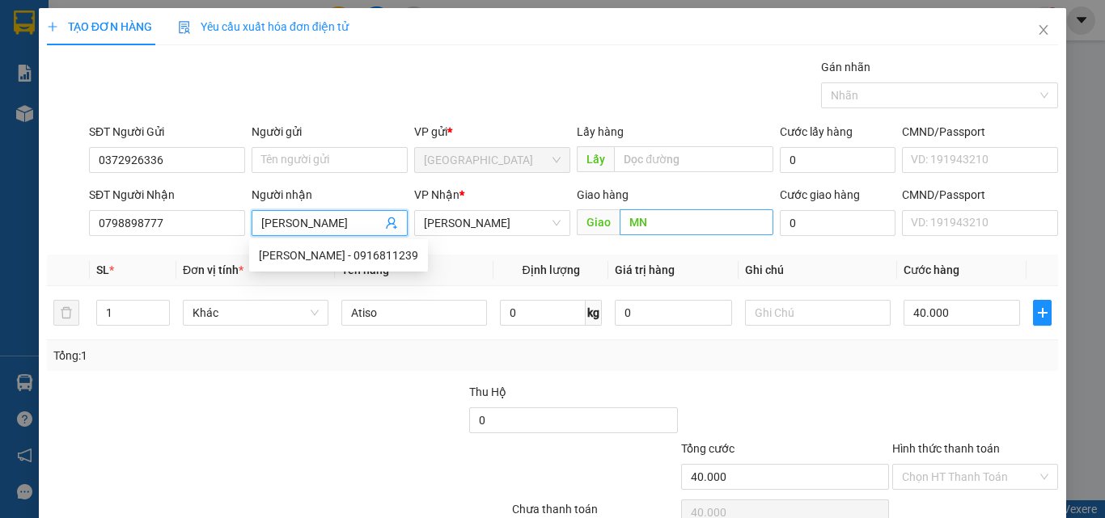
type input "[PERSON_NAME]"
click at [620, 222] on input "MN" at bounding box center [696, 222] width 154 height 26
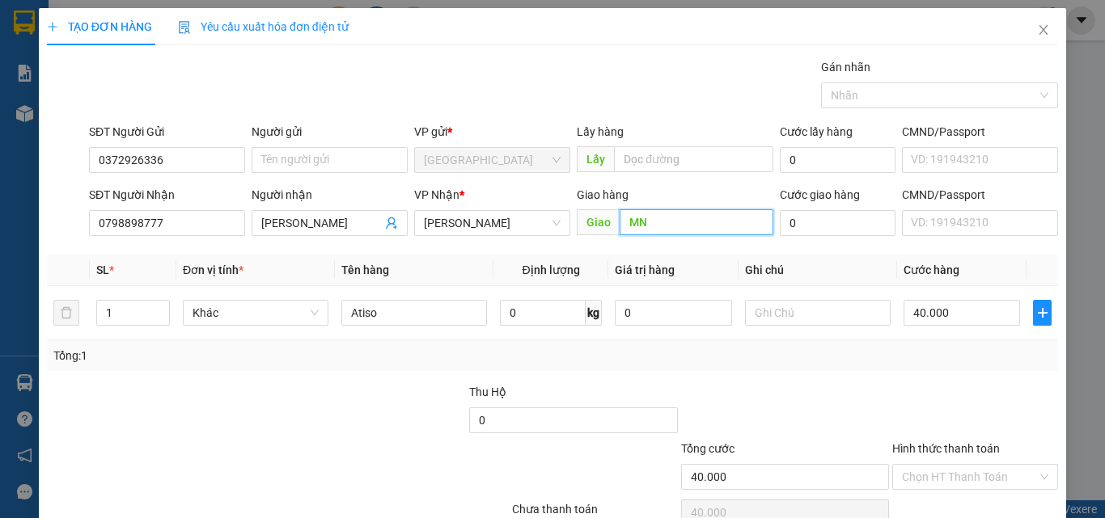
click at [620, 222] on input "MN" at bounding box center [696, 222] width 154 height 26
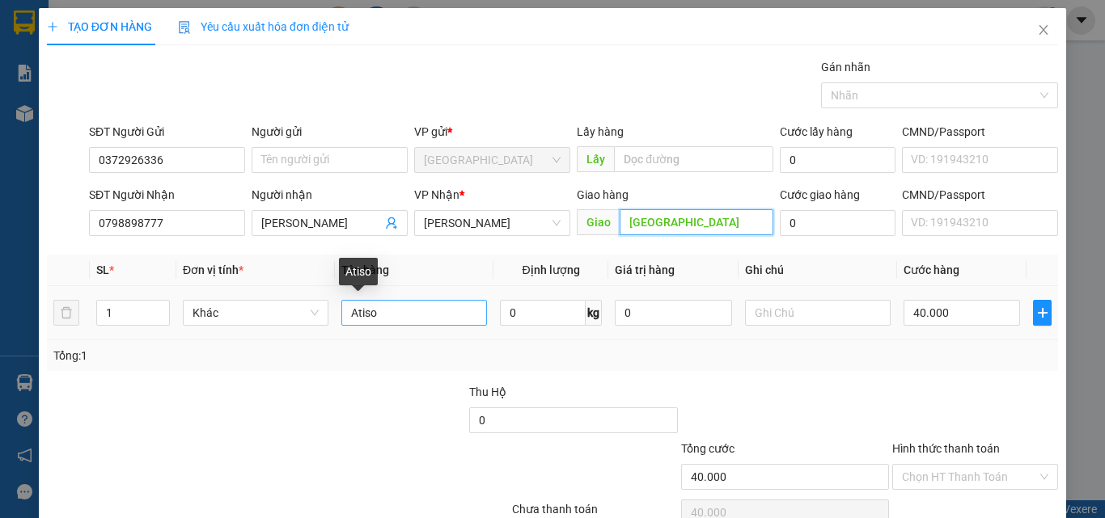
type input "[GEOGRAPHIC_DATA]"
click at [398, 315] on input "Atiso" at bounding box center [414, 313] width 146 height 26
type input "A"
type input "m"
type input "1"
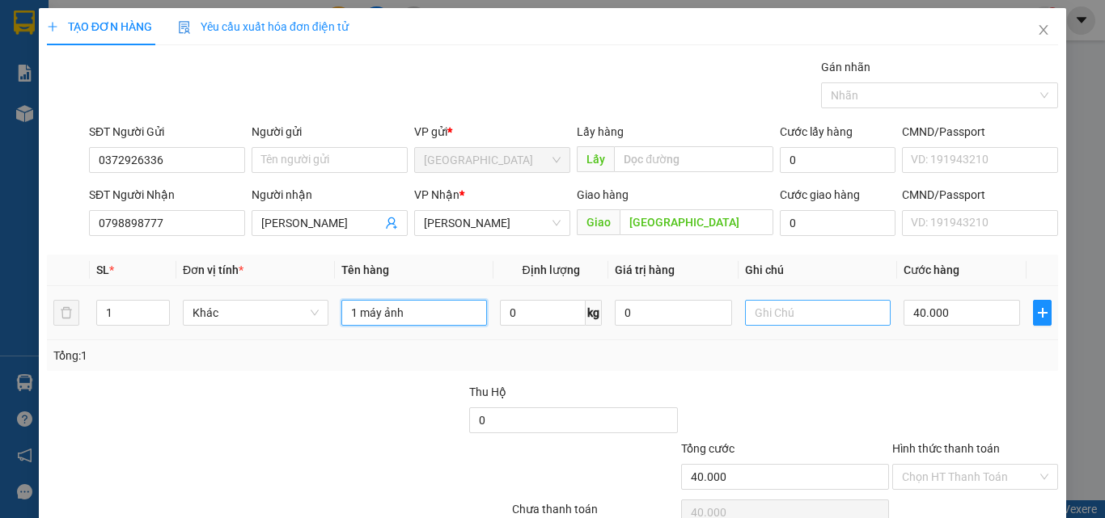
type input "1 máy ảnh"
click at [746, 311] on input "text" at bounding box center [818, 313] width 146 height 26
type input "CẨN THẬN"
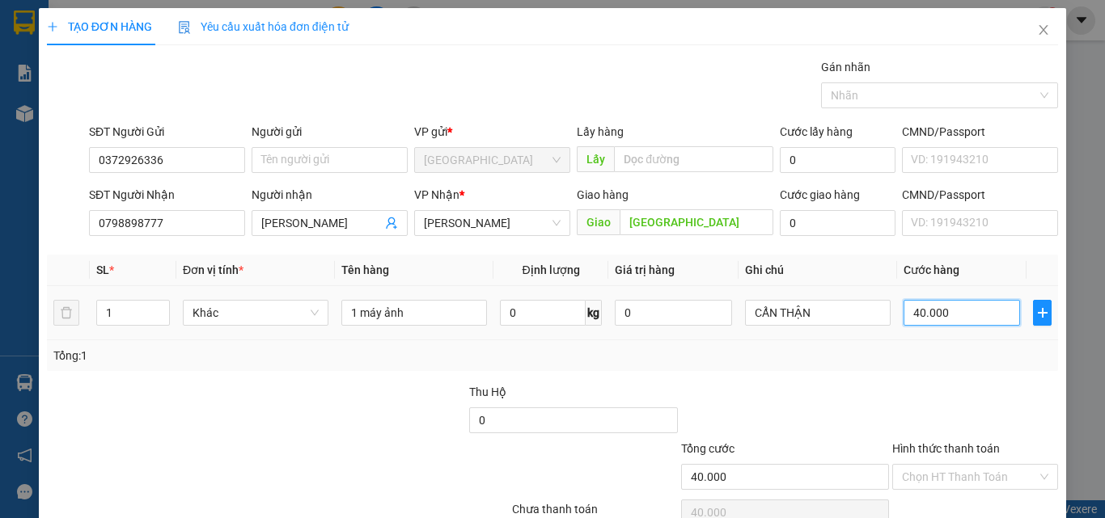
click at [954, 317] on input "40.000" at bounding box center [961, 313] width 116 height 26
type input "1"
type input "10"
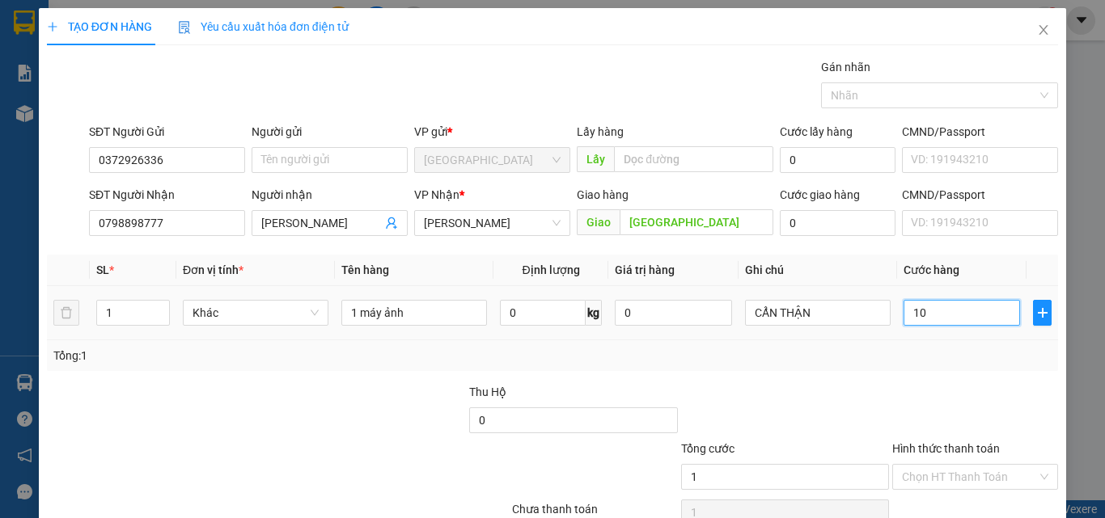
type input "10"
type input "100"
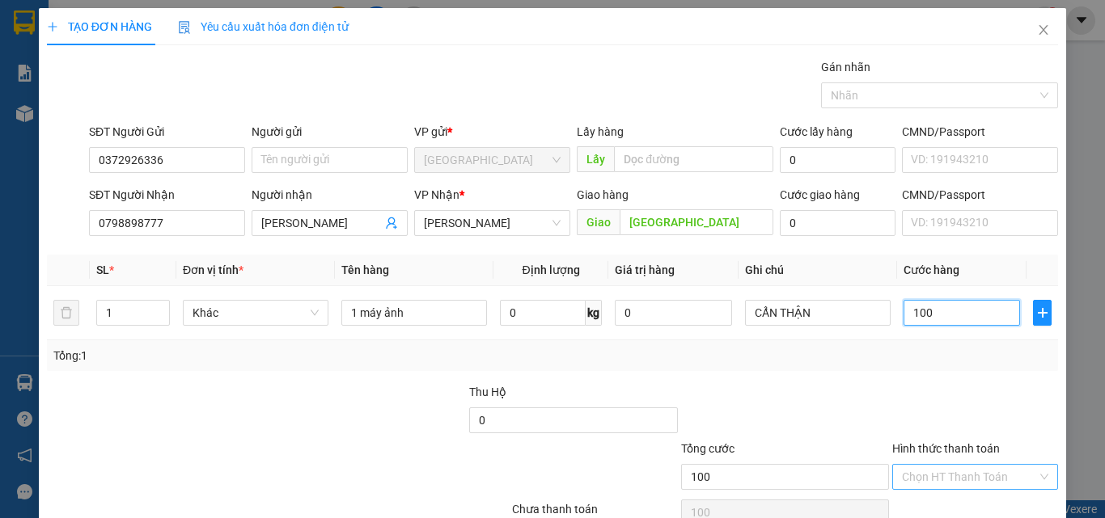
scroll to position [80, 0]
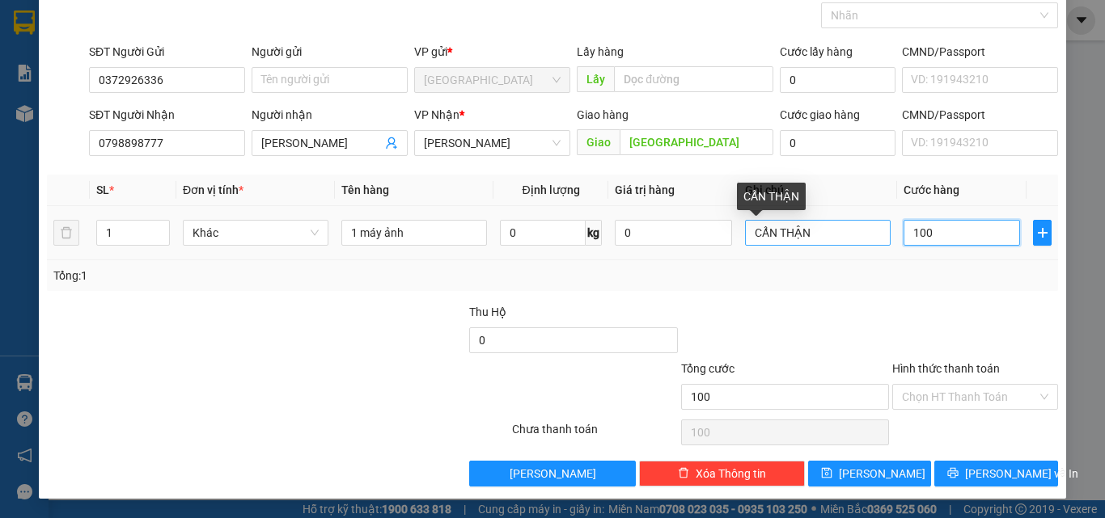
type input "100"
type input "100.000"
click at [827, 231] on input "CẨN THẬN" at bounding box center [818, 233] width 146 height 26
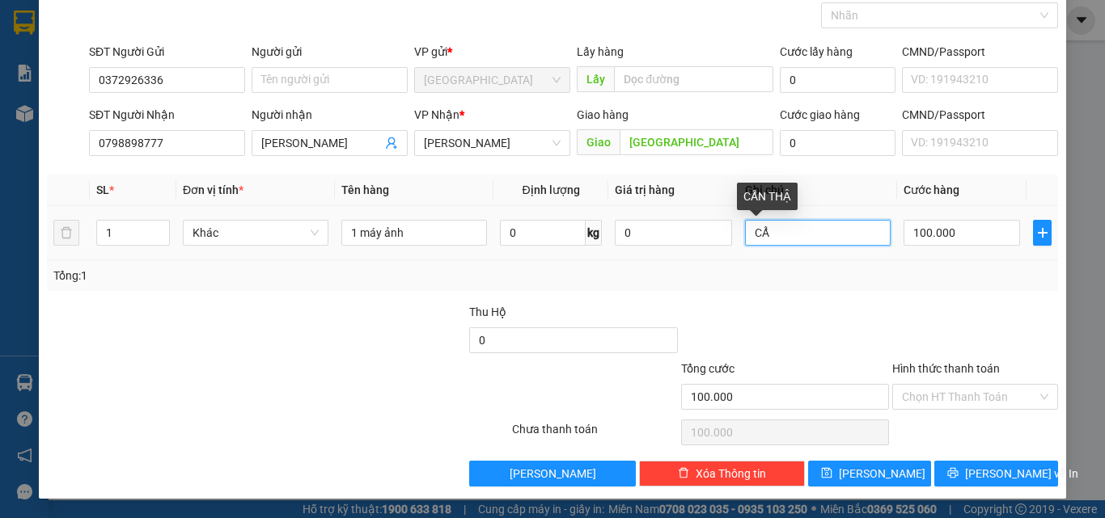
type input "C"
type input "K"
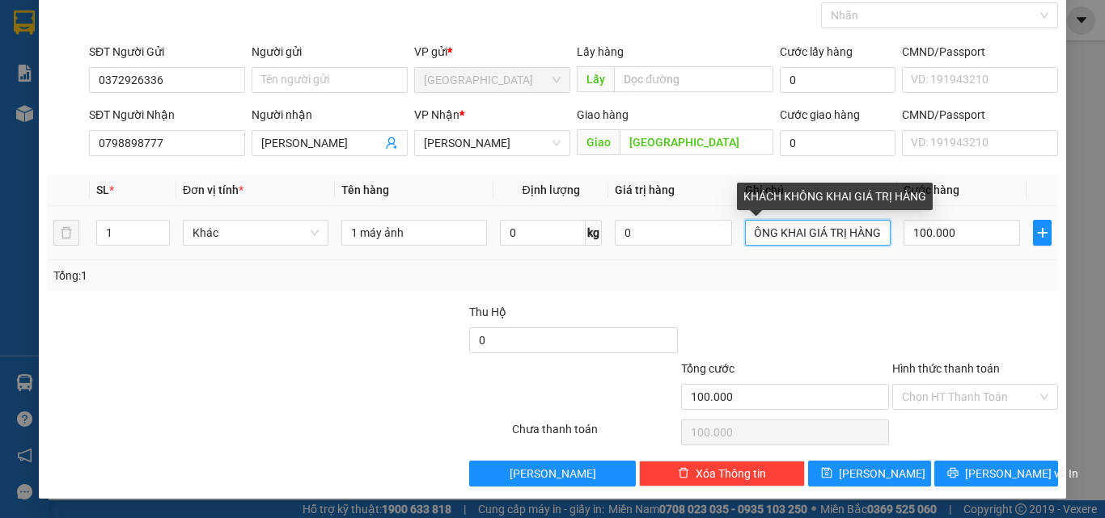
scroll to position [0, 57]
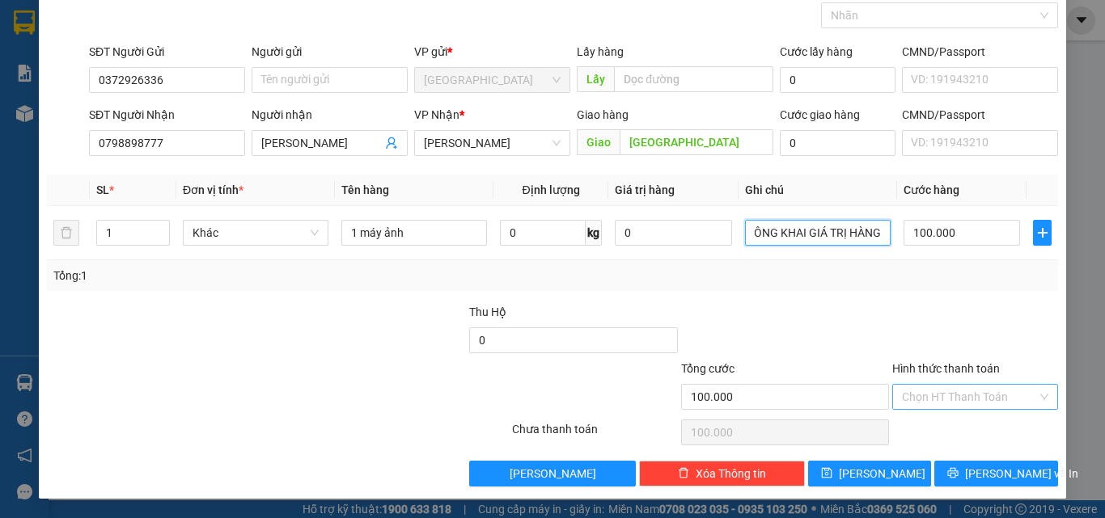
type input "KHÁCH KHÔNG KHAI GIÁ TRỊ HÀNG"
click at [928, 406] on input "Hình thức thanh toán" at bounding box center [969, 397] width 135 height 24
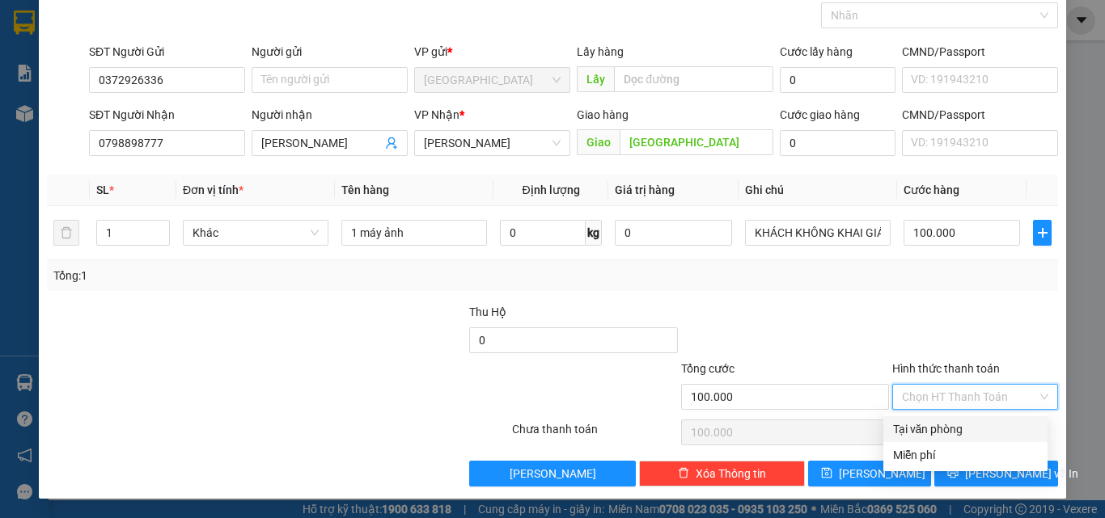
click at [912, 433] on div "Tại văn phòng" at bounding box center [965, 430] width 145 height 18
type input "0"
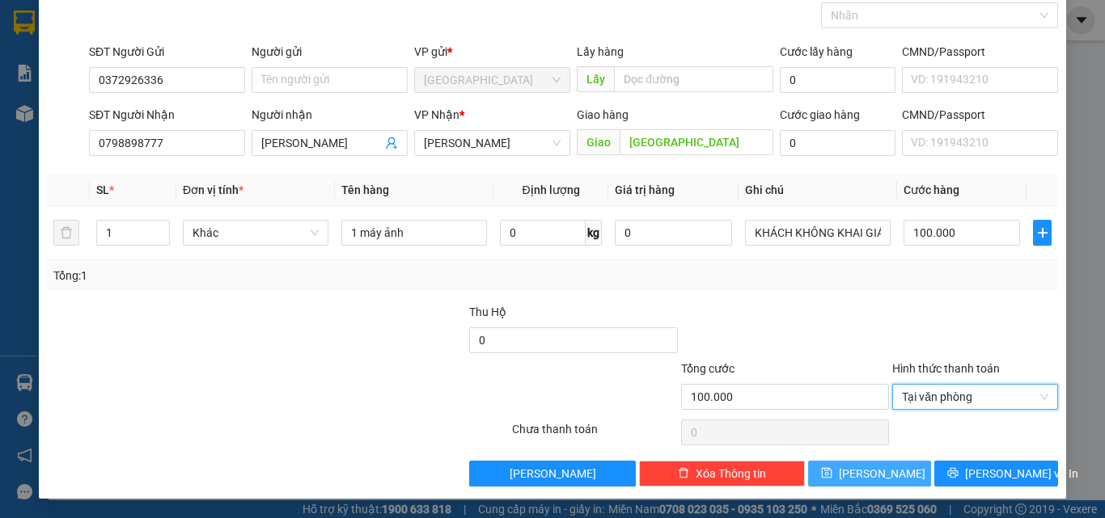
click at [899, 474] on button "[PERSON_NAME]" at bounding box center [870, 474] width 124 height 26
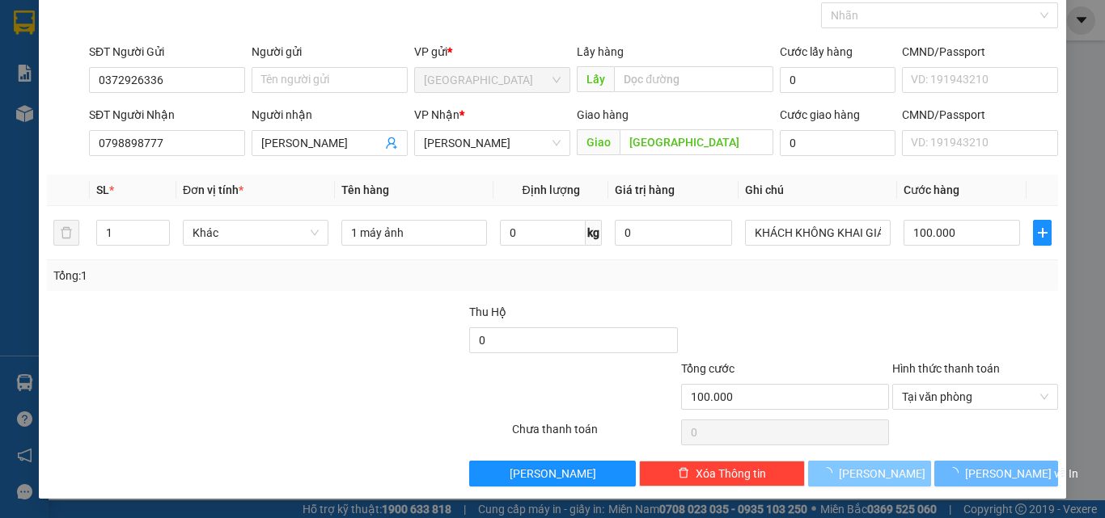
type input "0"
